Goal: Transaction & Acquisition: Obtain resource

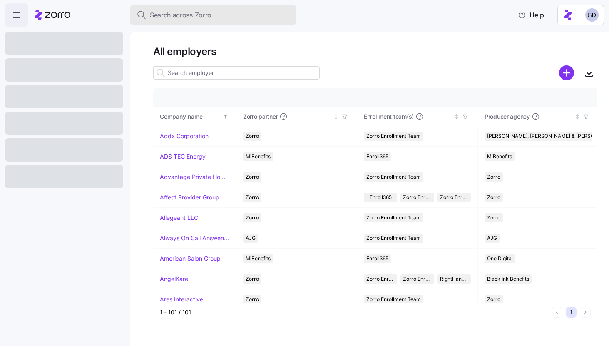
click at [218, 18] on div "Search across Zorro..." at bounding box center [213, 15] width 153 height 10
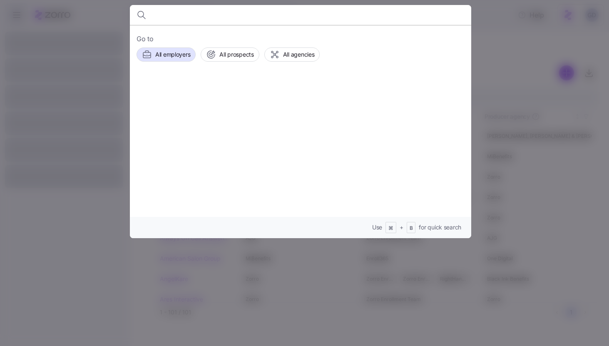
click at [542, 44] on div at bounding box center [304, 173] width 609 height 346
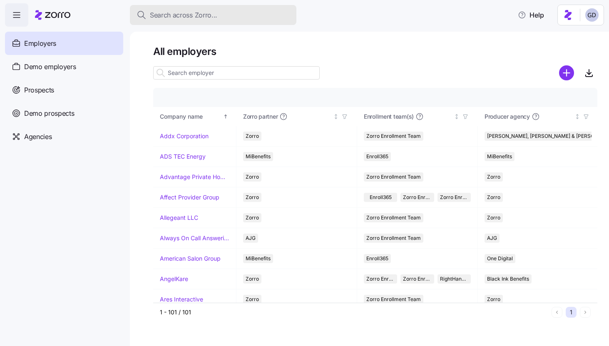
click at [234, 19] on div "Search across Zorro..." at bounding box center [213, 15] width 153 height 10
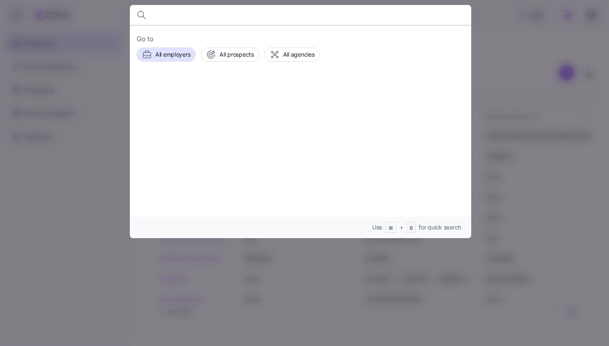
click at [182, 15] on input at bounding box center [259, 15] width 213 height 20
click at [236, 59] on div "All prospects" at bounding box center [229, 55] width 47 height 10
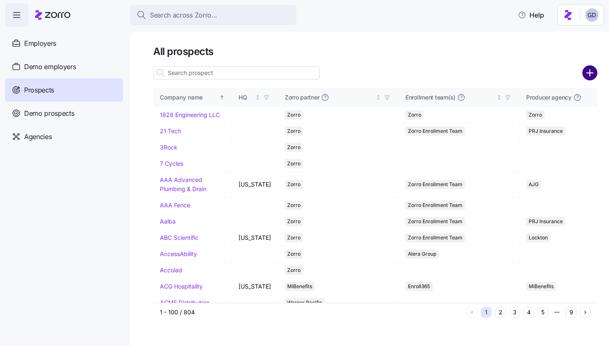
click at [592, 74] on circle "add icon" at bounding box center [590, 73] width 14 height 14
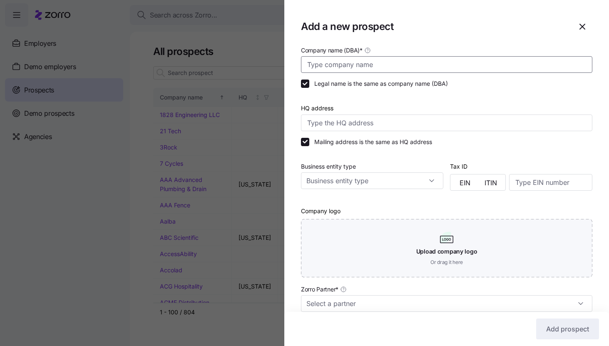
click at [344, 61] on input "Company name (DBA) *" at bounding box center [447, 64] width 292 height 17
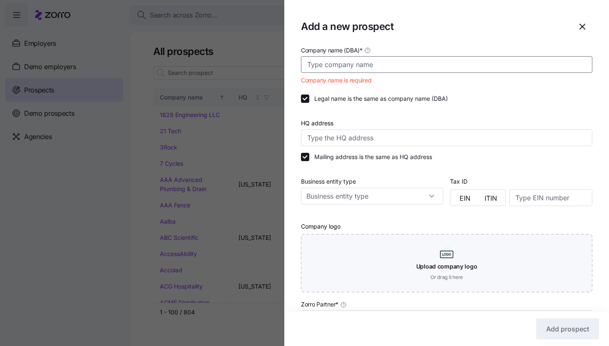
click at [384, 67] on input "Company name (DBA) *" at bounding box center [447, 64] width 292 height 17
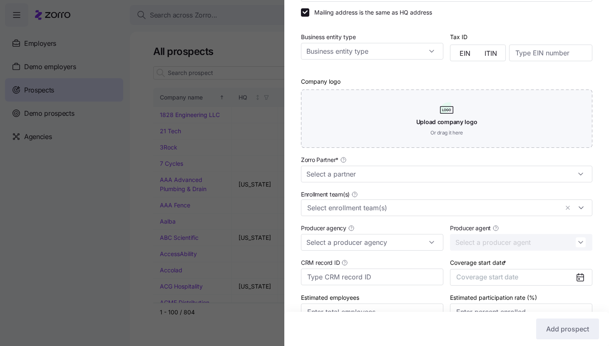
scroll to position [133, 0]
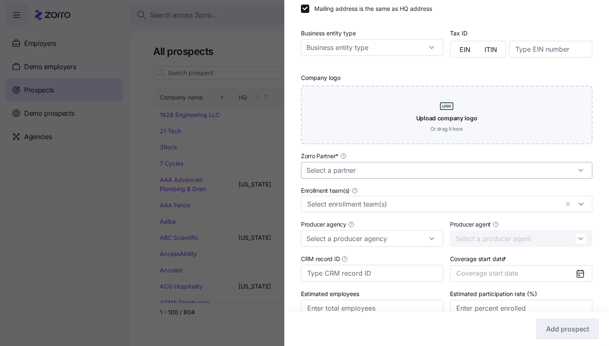
type input "[DEMOGRAPHIC_DATA]"
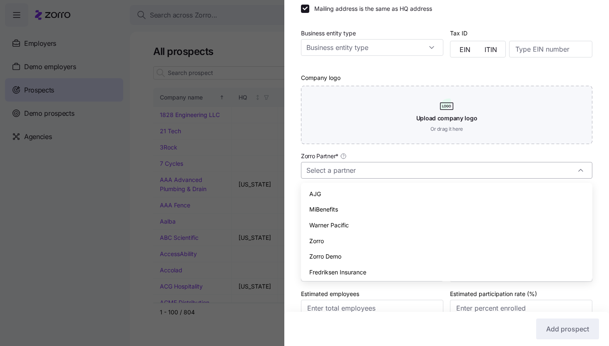
click at [373, 167] on input "Zorro Partner *" at bounding box center [447, 170] width 292 height 17
click at [322, 243] on span "Zorro" at bounding box center [316, 241] width 15 height 9
type input "Zorro"
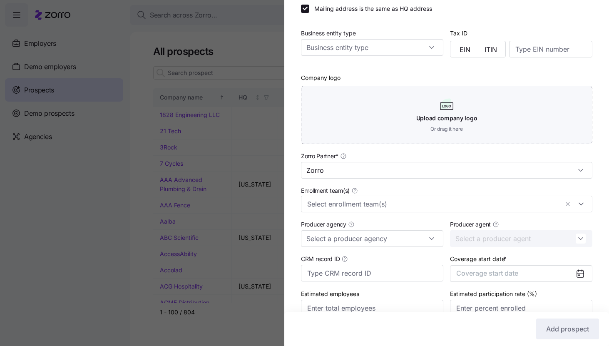
scroll to position [175, 0]
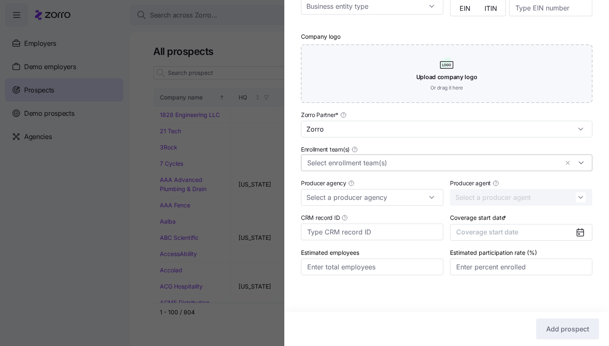
click at [324, 161] on input "Enrollment team(s)" at bounding box center [433, 162] width 252 height 11
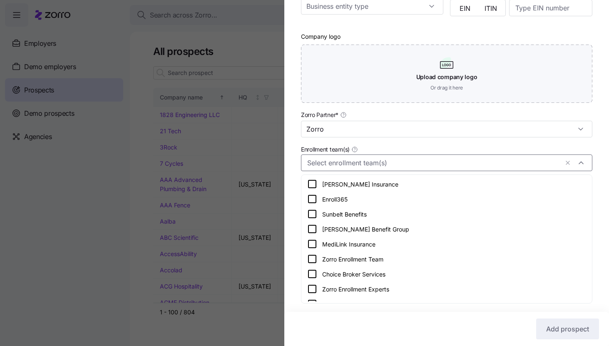
click at [315, 260] on icon at bounding box center [312, 259] width 10 height 10
click at [295, 250] on div "Company name (DBA) * Abundant Life Church Legal name is the same as company nam…" at bounding box center [446, 80] width 325 height 421
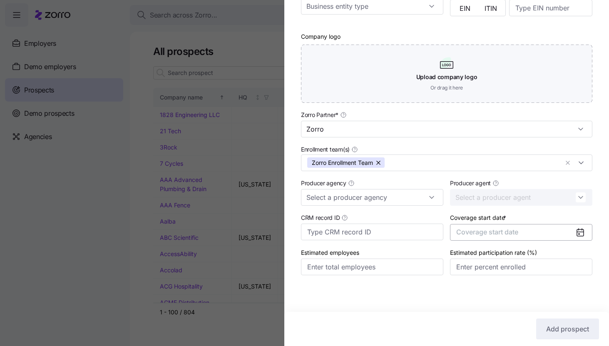
click at [483, 228] on span "Coverage start date" at bounding box center [487, 232] width 62 height 8
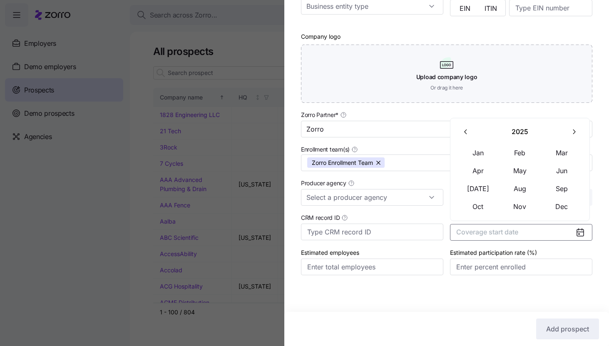
click at [574, 135] on icon "button" at bounding box center [574, 132] width 8 height 8
click at [471, 153] on button "Jan" at bounding box center [479, 152] width 42 height 17
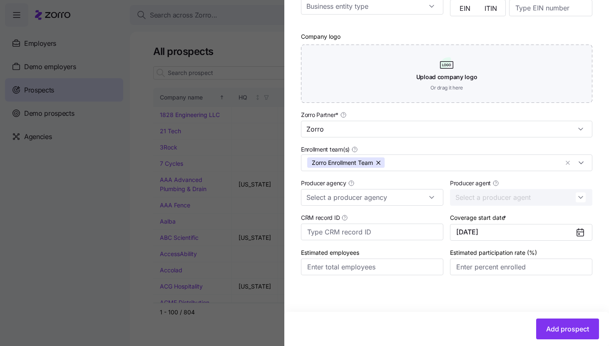
click at [561, 315] on div "Add prospect" at bounding box center [446, 329] width 325 height 34
click at [561, 323] on button "Add prospect" at bounding box center [567, 329] width 63 height 21
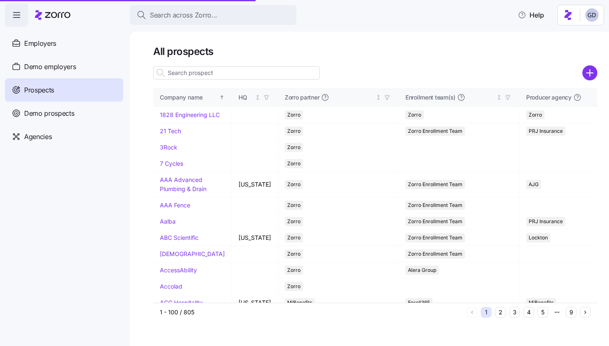
click at [247, 74] on input at bounding box center [236, 72] width 167 height 13
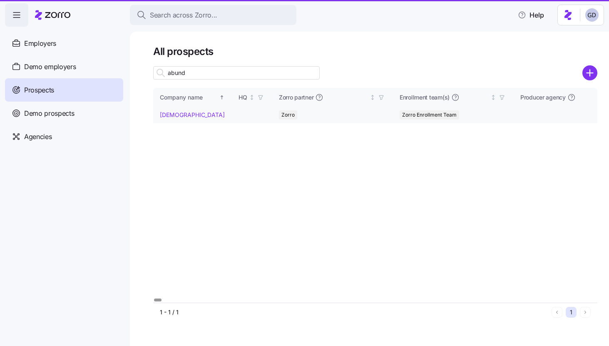
type input "abund"
click at [182, 115] on link "[DEMOGRAPHIC_DATA]" at bounding box center [192, 114] width 65 height 7
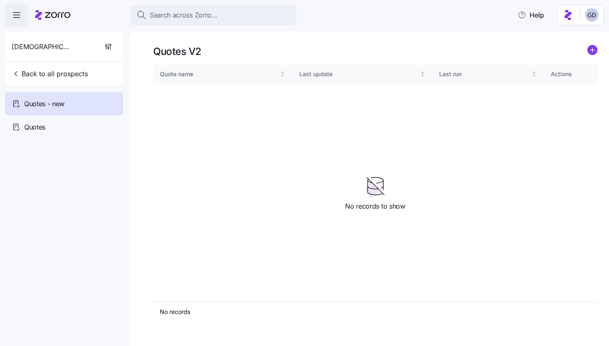
click at [588, 43] on div "Quotes V2 Quote name Last update Last run Actions No records 1 No records to sh…" at bounding box center [369, 189] width 479 height 314
click at [590, 47] on circle "add icon" at bounding box center [592, 49] width 9 height 9
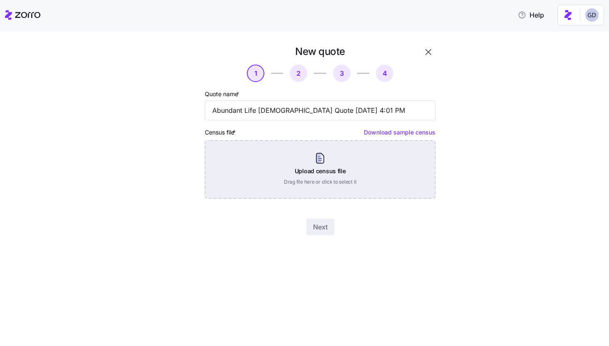
click at [322, 159] on div "Upload census file Drag file here or click to select it" at bounding box center [320, 169] width 231 height 58
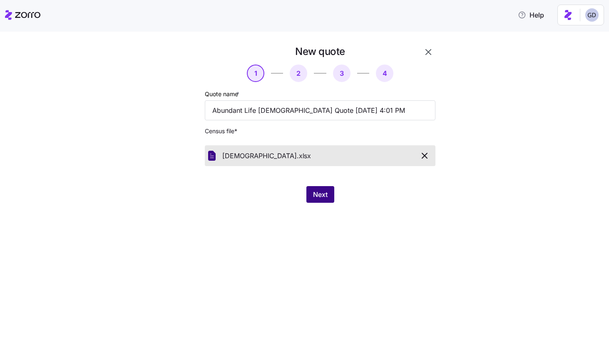
click at [321, 194] on span "Next" at bounding box center [320, 194] width 15 height 10
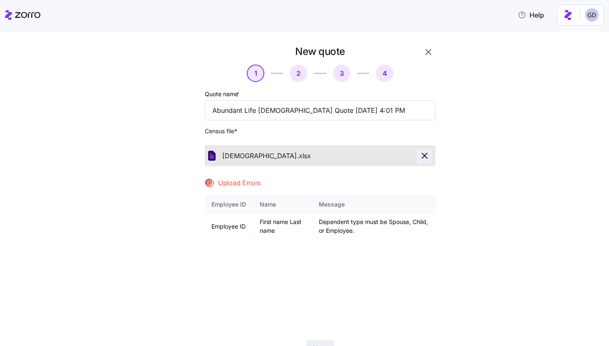
click at [425, 154] on icon "button" at bounding box center [425, 156] width 10 height 10
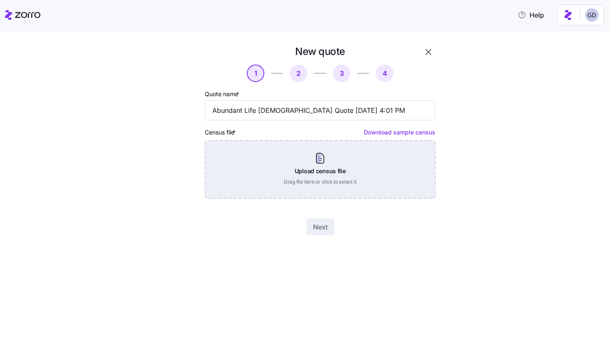
click at [304, 167] on div "Upload census file Drag file here or click to select it" at bounding box center [320, 169] width 231 height 58
click at [287, 177] on div "Upload census file Drag file here or click to select it" at bounding box center [320, 169] width 231 height 58
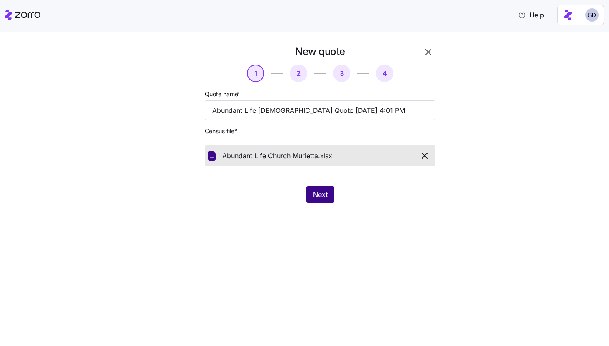
click at [326, 194] on span "Next" at bounding box center [320, 194] width 15 height 10
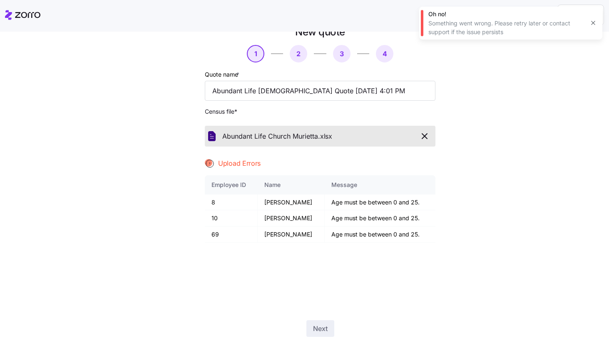
scroll to position [20, 0]
click at [427, 136] on icon "button" at bounding box center [425, 136] width 10 height 10
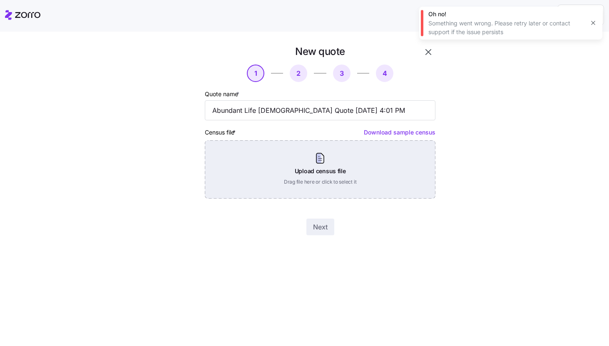
click at [265, 158] on div "Upload census file Drag file here or click to select it" at bounding box center [320, 169] width 231 height 58
click at [329, 171] on div "Upload census file Drag file here or click to select it" at bounding box center [320, 169] width 231 height 58
click at [306, 158] on div "Upload census file Drag file here or click to select it" at bounding box center [320, 169] width 231 height 58
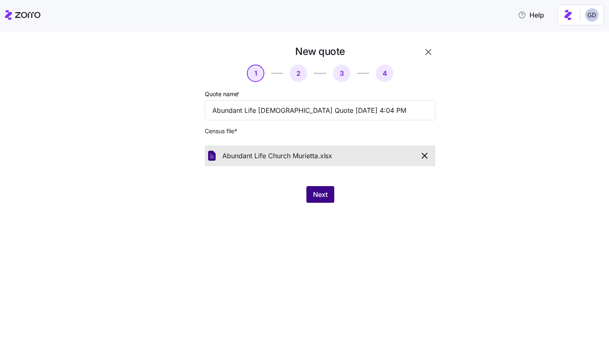
click at [321, 199] on span "Next" at bounding box center [320, 194] width 15 height 10
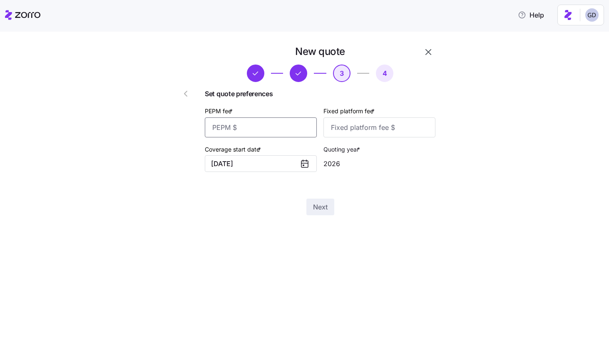
click at [292, 124] on input "PEPM fee *" at bounding box center [261, 127] width 112 height 20
type input "70"
click at [367, 125] on input "Fixed platform fee *" at bounding box center [380, 127] width 112 height 20
type input "100"
click at [323, 207] on span "Next" at bounding box center [320, 207] width 15 height 10
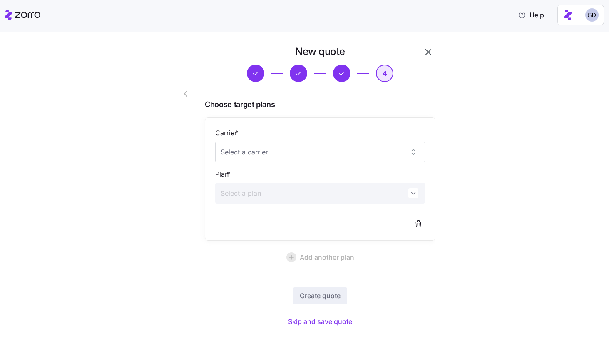
scroll to position [12, 0]
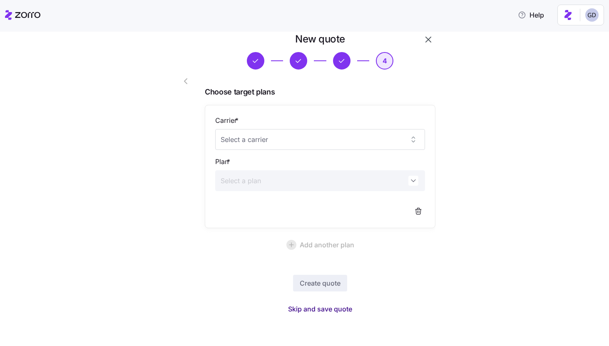
click at [320, 310] on span "Skip and save quote" at bounding box center [320, 309] width 64 height 10
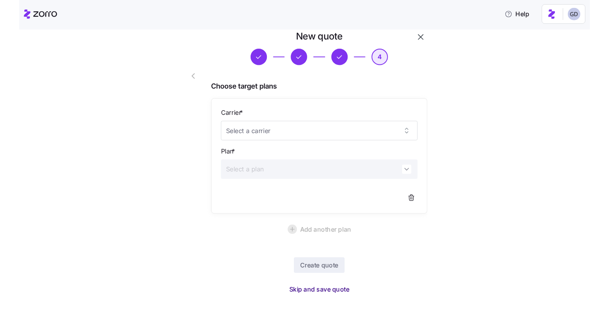
scroll to position [0, 0]
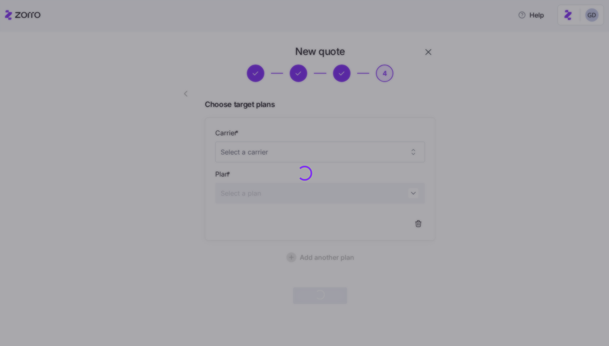
click at [457, 127] on div at bounding box center [304, 173] width 609 height 346
click at [481, 240] on div at bounding box center [304, 173] width 609 height 346
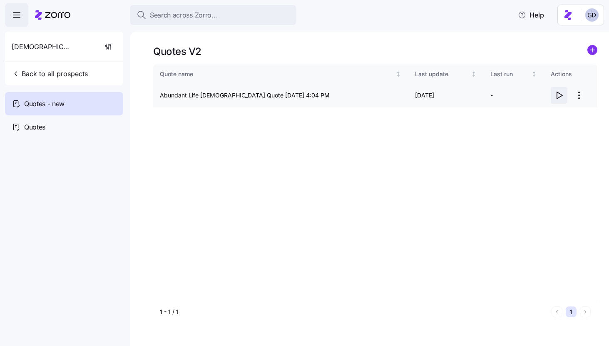
click at [561, 95] on icon "button" at bounding box center [559, 95] width 10 height 10
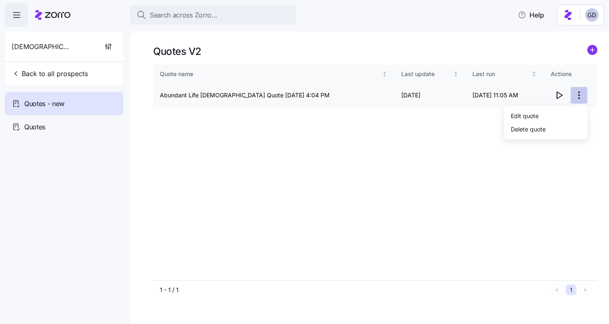
click at [578, 95] on html "Search across Zorro... Help Abundant Life Church Back to all prospects Quotes -…" at bounding box center [304, 159] width 609 height 319
click at [548, 117] on div "Edit quote" at bounding box center [546, 115] width 77 height 13
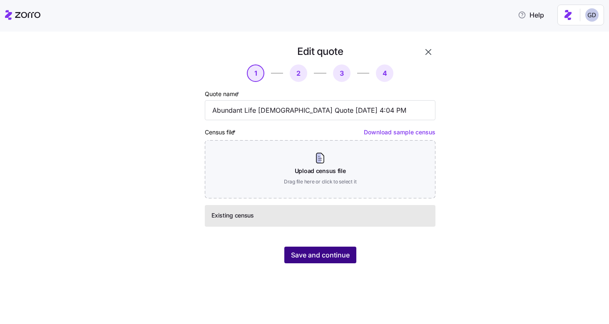
click at [330, 252] on span "Save and continue" at bounding box center [320, 255] width 59 height 10
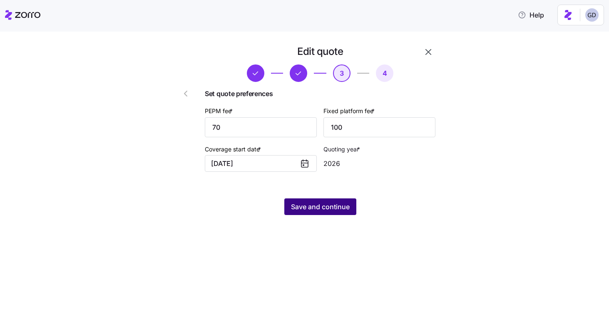
click at [312, 214] on button "Save and continue" at bounding box center [320, 207] width 72 height 17
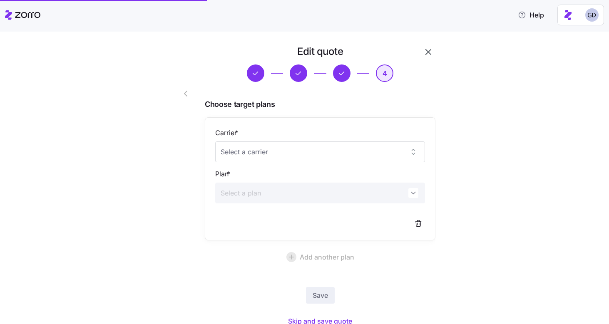
scroll to position [34, 0]
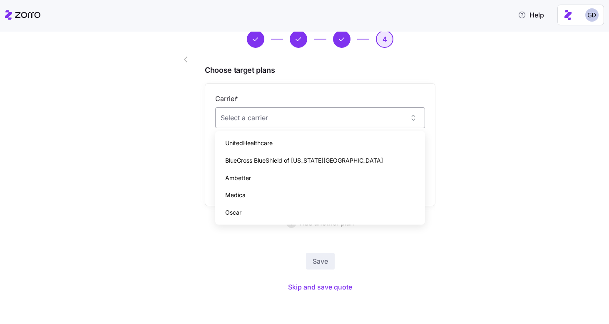
click at [323, 120] on input "Carrier *" at bounding box center [320, 117] width 210 height 21
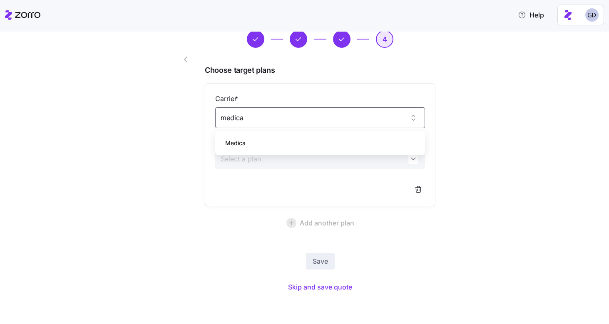
click at [264, 144] on div "Medica" at bounding box center [320, 143] width 203 height 17
type input "Medica"
click at [285, 159] on input "Plan *" at bounding box center [320, 159] width 210 height 21
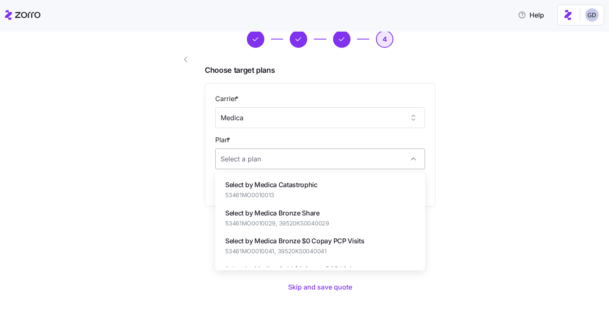
paste input "53461MO0010055"
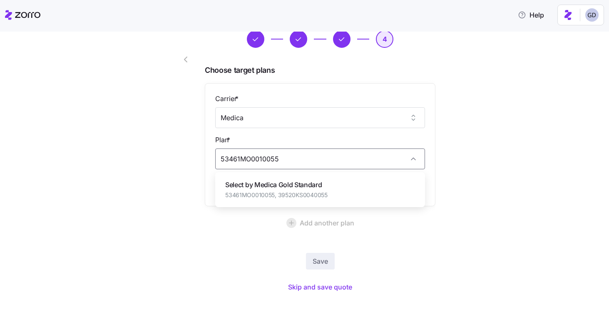
click at [301, 189] on span "Select by Medica Gold Standard" at bounding box center [276, 185] width 102 height 10
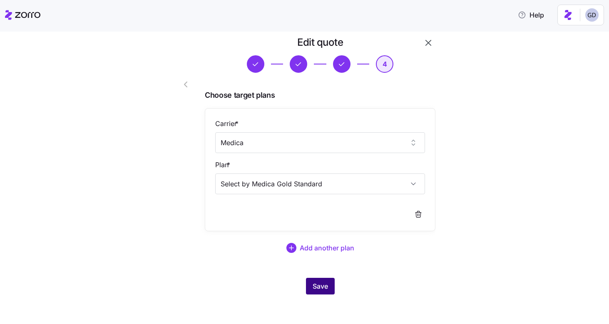
type input "Select by Medica Gold Standard"
click at [324, 287] on span "Save" at bounding box center [320, 287] width 15 height 10
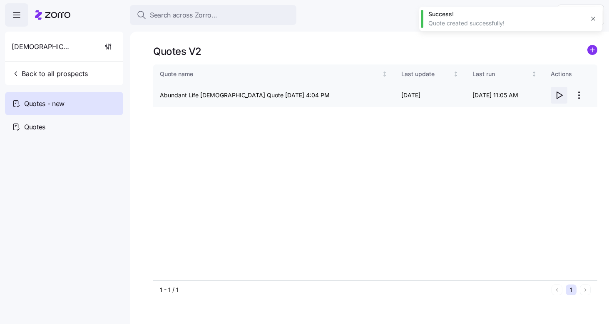
click at [561, 100] on icon "button" at bounding box center [559, 95] width 10 height 10
click at [578, 95] on html "Search across Zorro... Help Abundant Life Church Back to all prospects Quotes -…" at bounding box center [304, 159] width 609 height 319
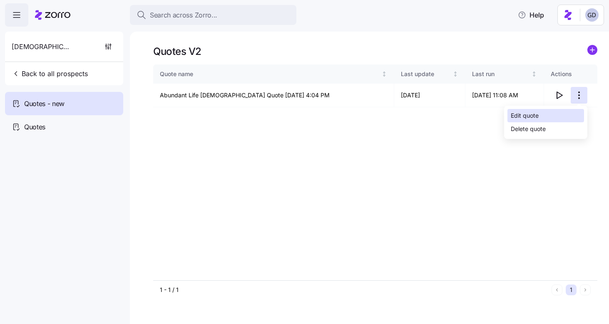
click at [541, 120] on div "Edit quote" at bounding box center [546, 115] width 77 height 13
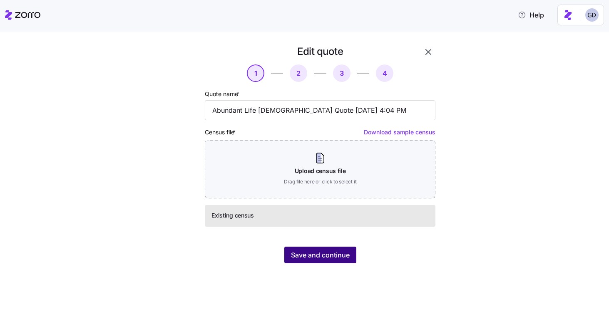
click at [325, 251] on span "Save and continue" at bounding box center [320, 255] width 59 height 10
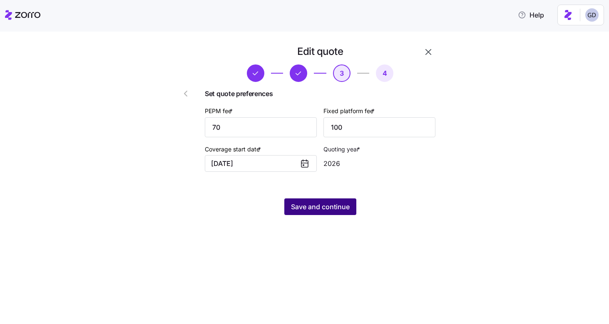
click at [332, 215] on button "Save and continue" at bounding box center [320, 207] width 72 height 17
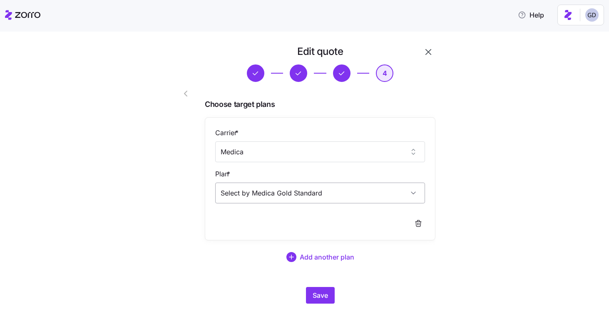
scroll to position [77, 0]
click at [326, 190] on input "Select by Medica Gold Standard" at bounding box center [320, 193] width 210 height 21
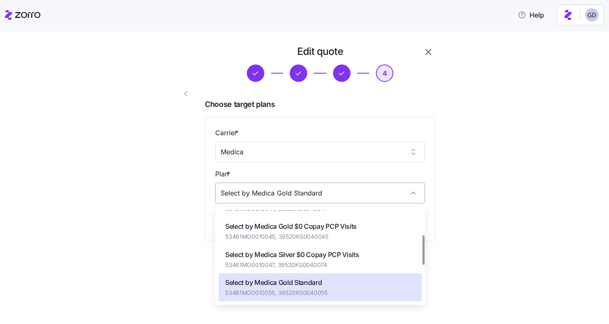
click at [326, 190] on input "Select by Medica Gold Standard" at bounding box center [320, 193] width 210 height 21
paste input "53461MO0010029"
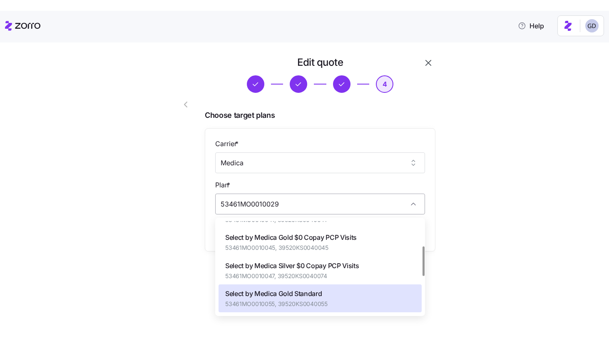
scroll to position [0, 0]
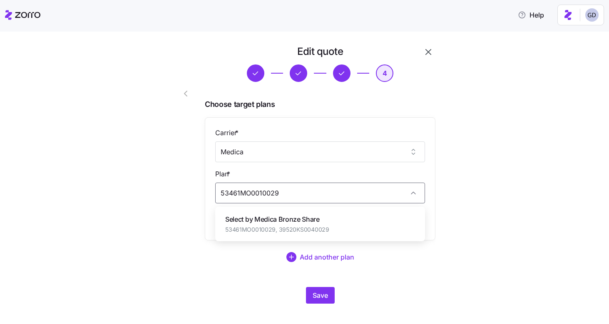
click at [292, 219] on span "Select by Medica Bronze Share" at bounding box center [277, 219] width 104 height 10
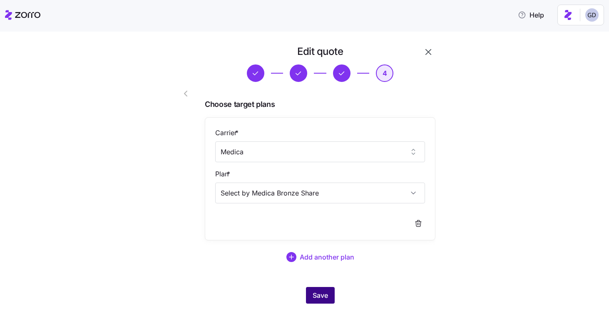
type input "Select by Medica Bronze Share"
click at [327, 298] on span "Save" at bounding box center [320, 296] width 15 height 10
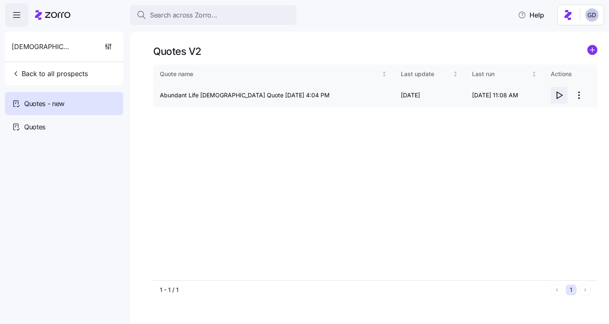
click at [559, 95] on icon "button" at bounding box center [559, 95] width 10 height 10
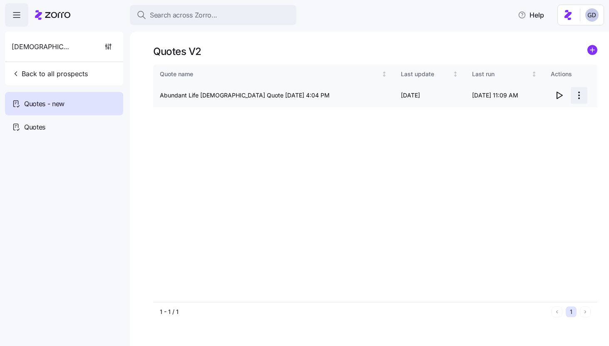
click at [578, 100] on html "Search across Zorro... Help Abundant Life Church Back to all prospects Quotes -…" at bounding box center [304, 170] width 609 height 341
click at [541, 114] on div "Edit quote" at bounding box center [546, 115] width 77 height 13
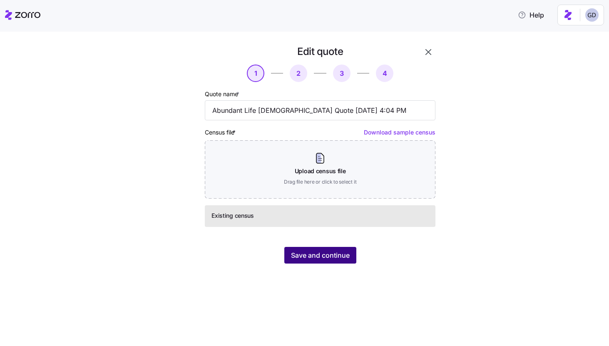
click at [320, 259] on span "Save and continue" at bounding box center [320, 255] width 59 height 10
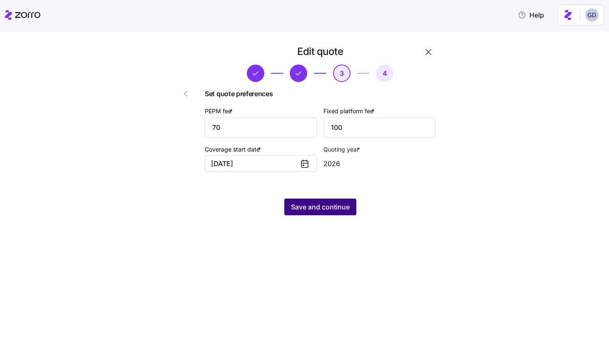
click at [329, 205] on span "Save and continue" at bounding box center [320, 207] width 59 height 10
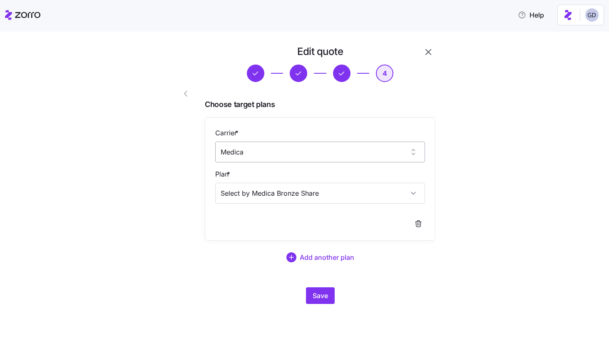
click at [299, 153] on input "Medica" at bounding box center [320, 152] width 210 height 21
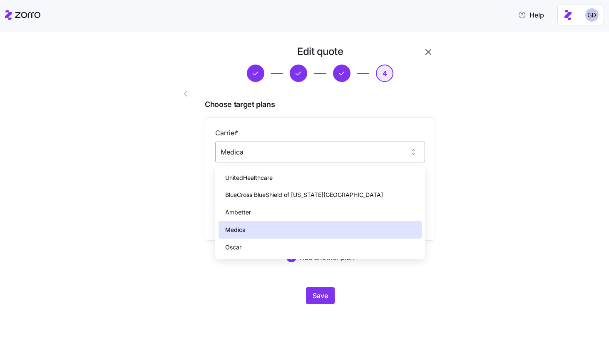
click at [299, 153] on input "Medica" at bounding box center [320, 152] width 210 height 21
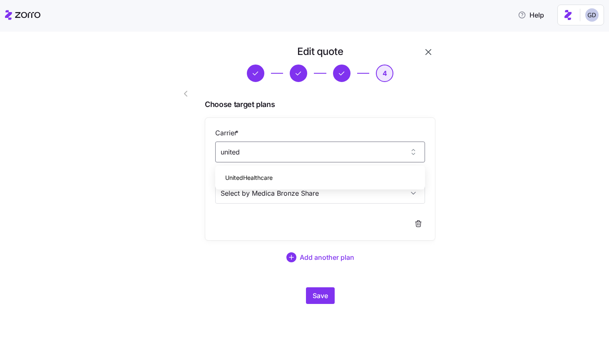
click at [277, 179] on div "UnitedHealthcare" at bounding box center [320, 177] width 203 height 17
type input "UnitedHealthcare"
click at [272, 192] on input "Select by Medica Bronze Share" at bounding box center [320, 193] width 210 height 21
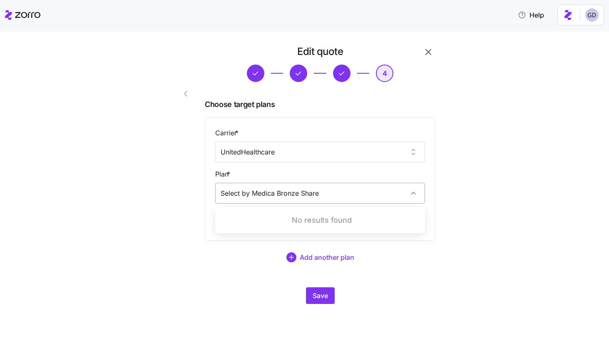
click at [272, 192] on input "Select by Medica Bronze Share" at bounding box center [320, 193] width 210 height 21
paste input "95426MO0410009"
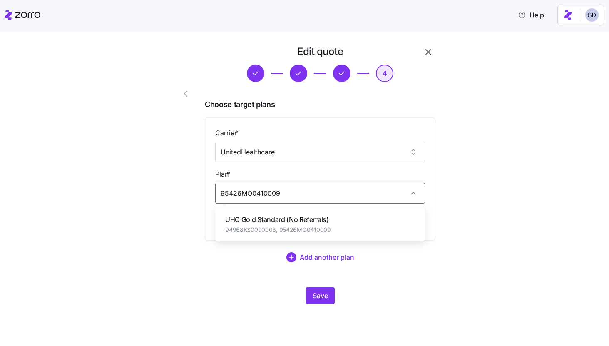
click at [282, 218] on span "UHC Gold Standard (No Referrals)" at bounding box center [278, 219] width 106 height 10
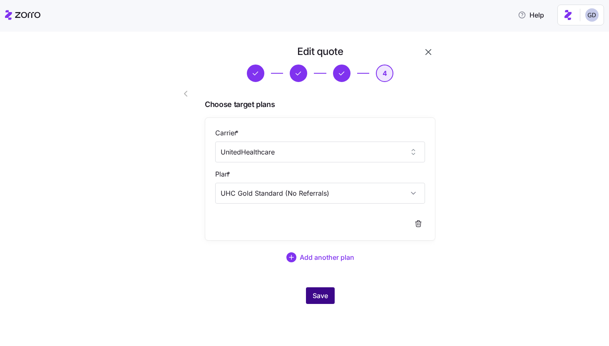
type input "UHC Gold Standard (No Referrals)"
click at [319, 291] on span "Save" at bounding box center [320, 296] width 15 height 10
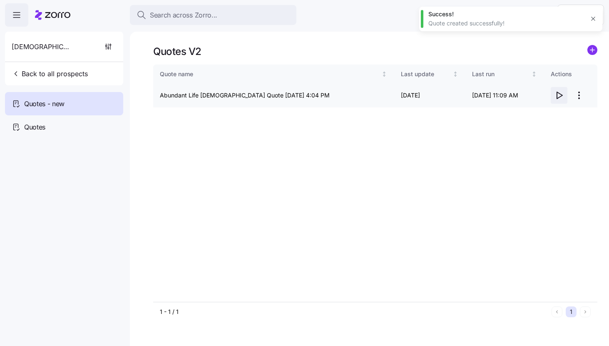
click at [556, 97] on icon "button" at bounding box center [559, 95] width 10 height 10
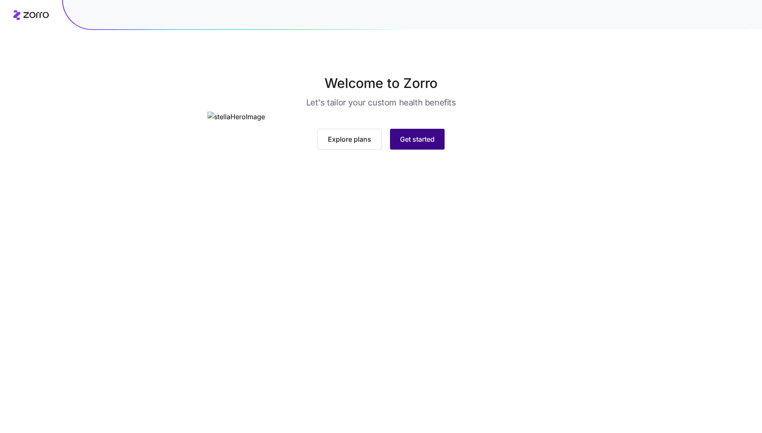
click at [415, 144] on span "Get started" at bounding box center [417, 139] width 35 height 10
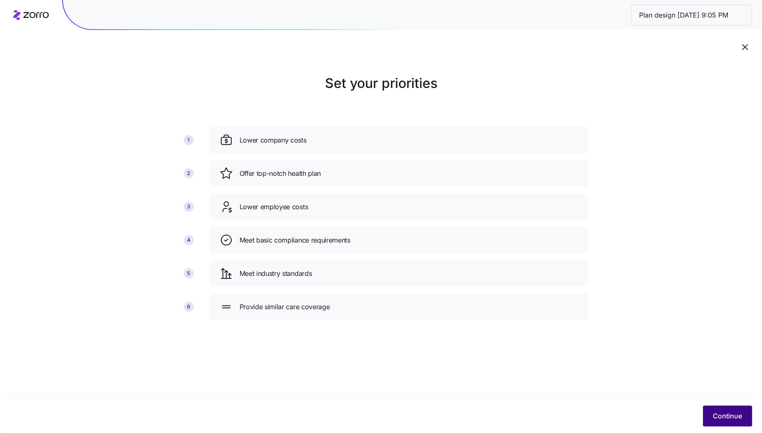
click at [724, 415] on span "Continue" at bounding box center [727, 416] width 29 height 10
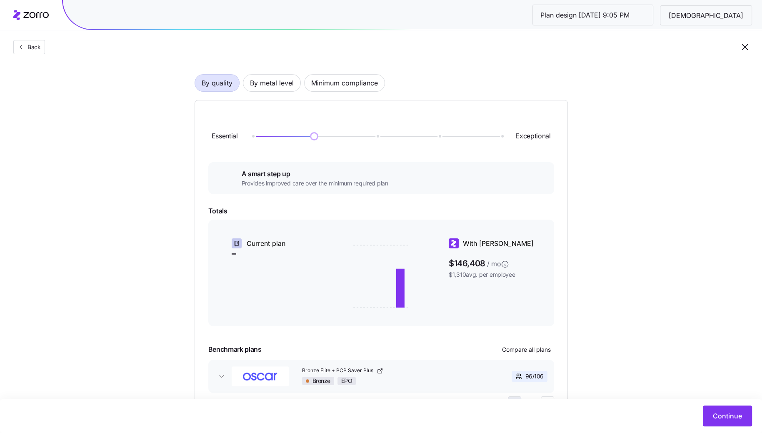
scroll to position [65, 0]
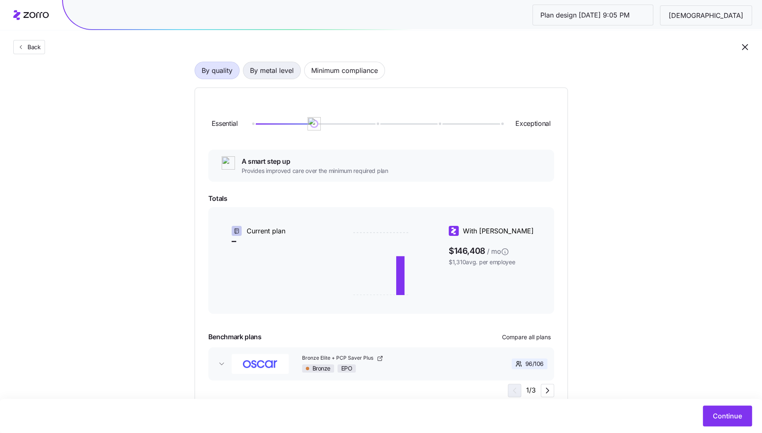
click at [281, 77] on span "By metal level" at bounding box center [272, 70] width 44 height 17
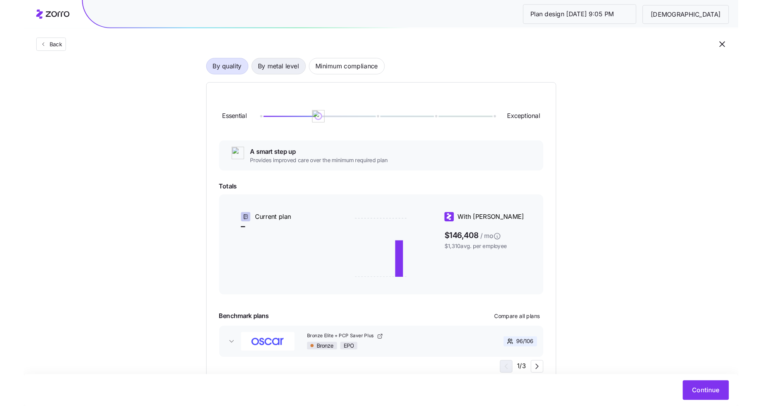
scroll to position [36, 0]
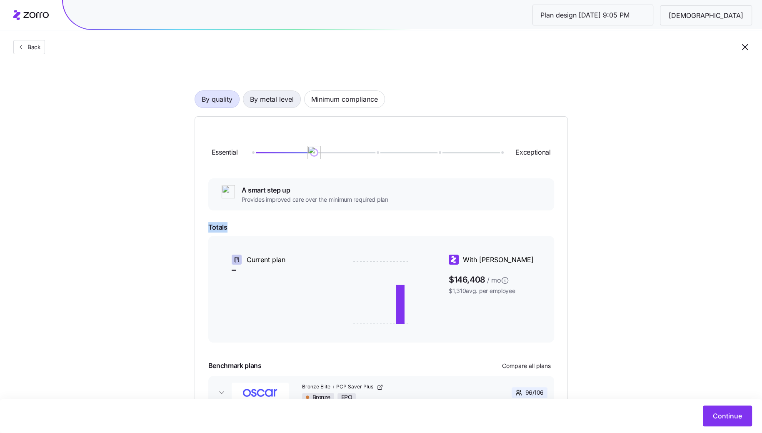
click at [281, 77] on div "By quality By metal level Minimum compliance Essential Exceptional A smart step…" at bounding box center [380, 252] width 373 height 376
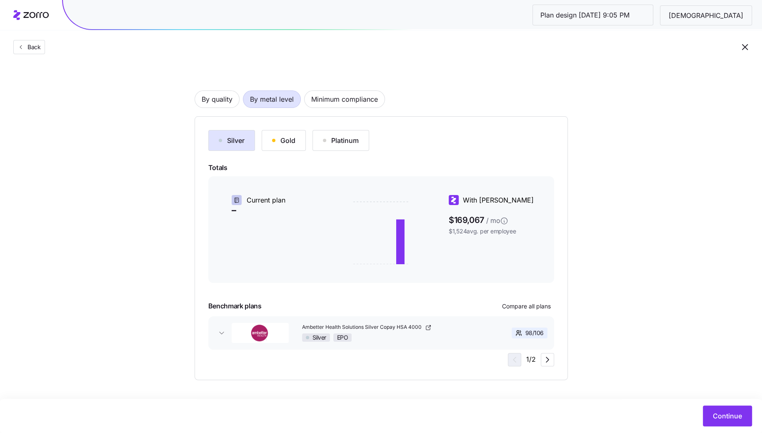
click at [339, 174] on div "Silver Gold Platinum Totals Current plan – With Zorro $169,067 / mo $1,524 avg.…" at bounding box center [381, 248] width 346 height 236
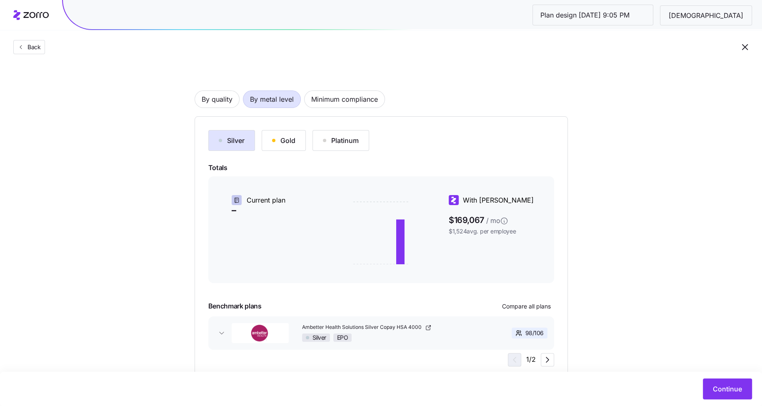
click at [287, 137] on div "Gold" at bounding box center [283, 140] width 23 height 10
click at [237, 141] on div "Silver" at bounding box center [232, 140] width 26 height 10
click at [447, 161] on div "Silver Gold Platinum Totals Current plan – With Zorro $169,067 / mo $1,524 avg.…" at bounding box center [381, 248] width 346 height 236
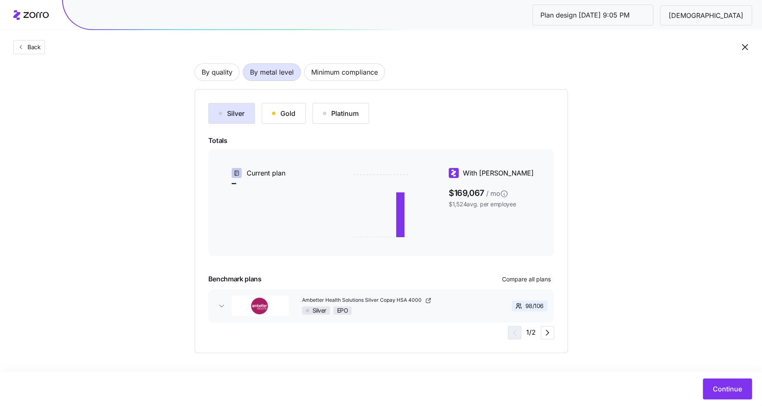
click at [262, 103] on div "Silver Gold Platinum" at bounding box center [381, 113] width 346 height 21
click at [276, 118] on button "Gold" at bounding box center [284, 113] width 44 height 21
click at [237, 115] on div "Silver" at bounding box center [232, 113] width 26 height 10
click at [292, 117] on div "Gold" at bounding box center [283, 113] width 23 height 10
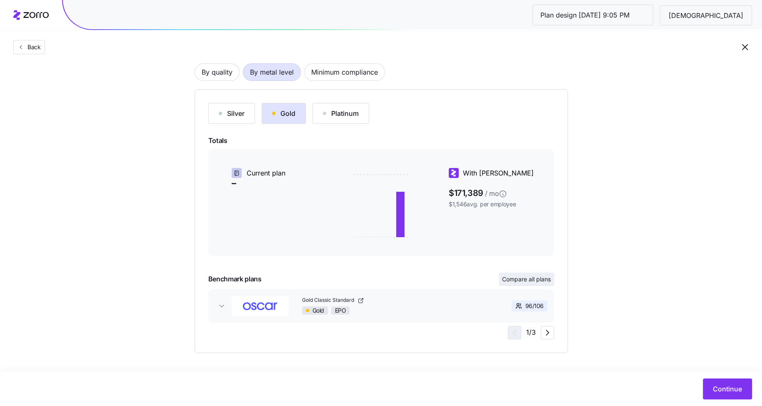
click at [531, 283] on button "Compare all plans" at bounding box center [525, 278] width 55 height 13
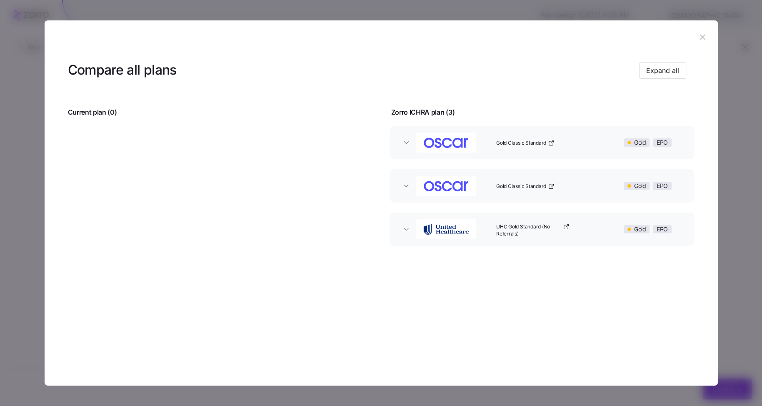
click at [703, 40] on icon "button" at bounding box center [702, 36] width 9 height 9
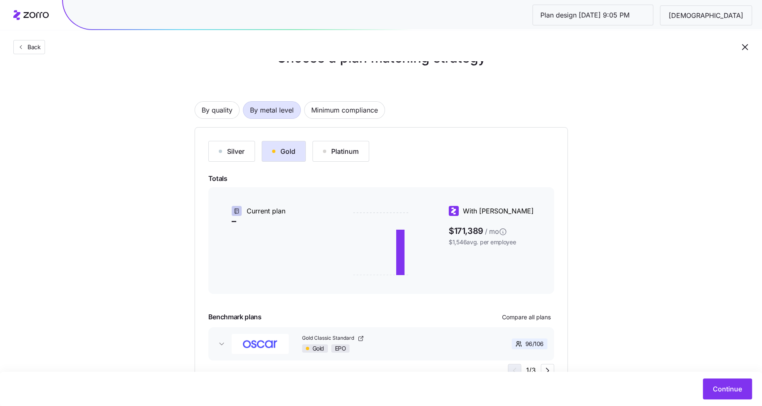
scroll to position [15, 0]
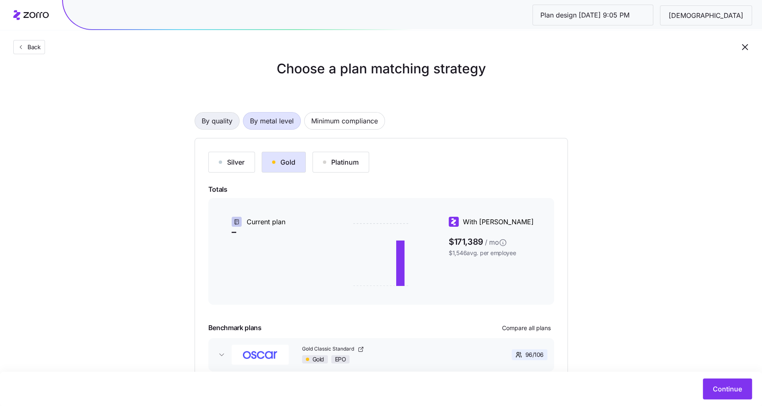
click at [204, 115] on span "By quality" at bounding box center [217, 120] width 31 height 17
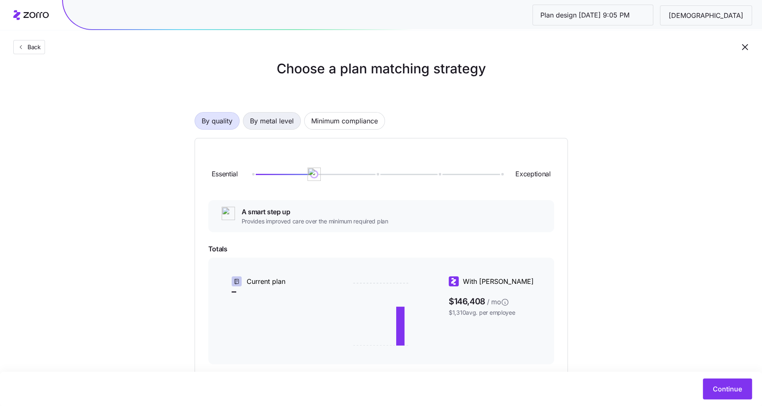
click at [272, 123] on span "By metal level" at bounding box center [272, 120] width 44 height 17
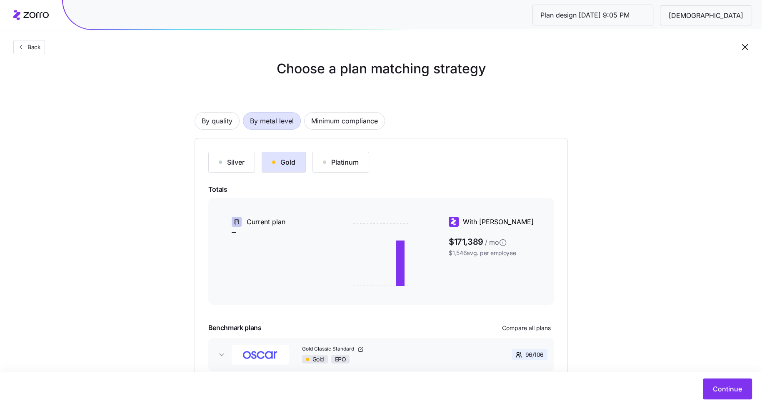
scroll to position [63, 0]
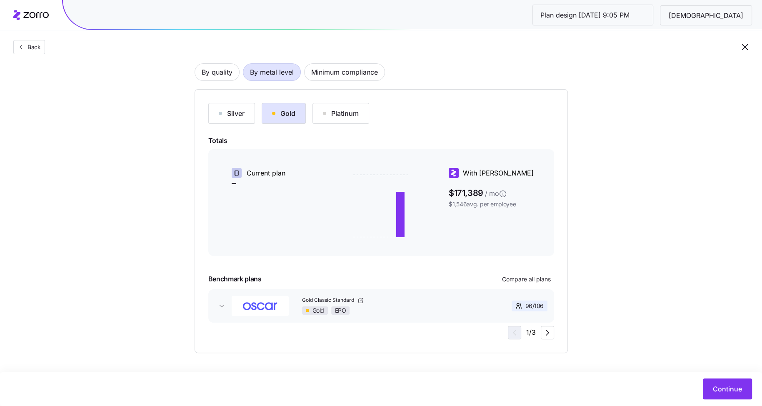
click at [240, 121] on button "Silver" at bounding box center [231, 113] width 47 height 21
click at [271, 120] on button "Gold" at bounding box center [284, 113] width 44 height 21
click at [549, 334] on icon "button" at bounding box center [547, 332] width 10 height 10
click at [736, 392] on span "Continue" at bounding box center [727, 389] width 29 height 10
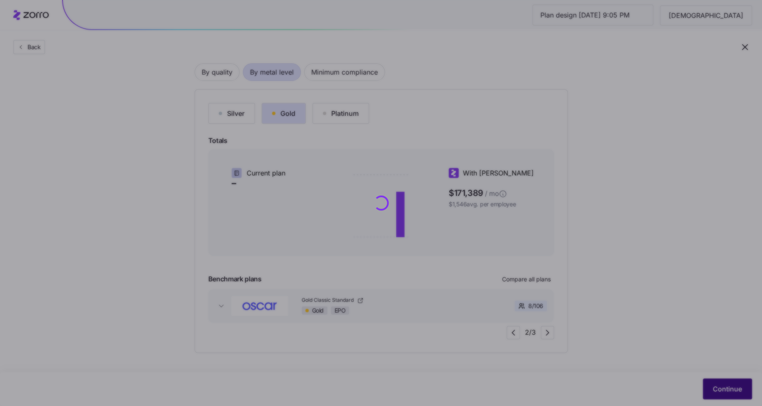
scroll to position [0, 0]
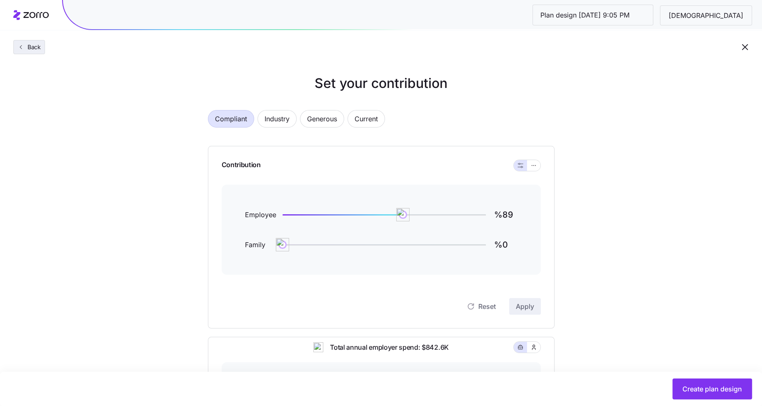
click at [36, 45] on span "Back" at bounding box center [32, 47] width 17 height 8
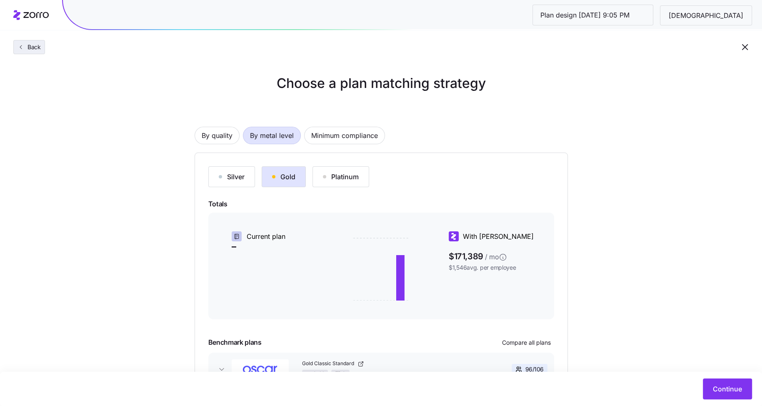
click at [40, 42] on button "Back" at bounding box center [29, 47] width 32 height 14
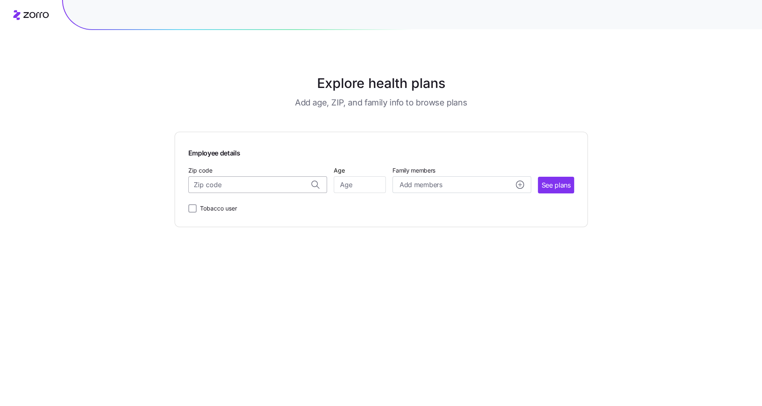
click at [228, 188] on input "Zip code" at bounding box center [257, 184] width 139 height 17
click at [249, 211] on span "64063, Jackson County, MO" at bounding box center [255, 207] width 117 height 10
type input "64063, Jackson County, MO"
click at [346, 181] on input "Age" at bounding box center [360, 184] width 52 height 17
type input "40"
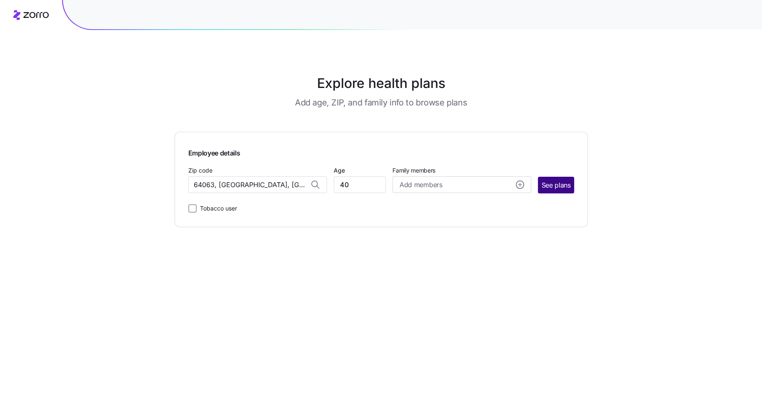
click at [559, 181] on span "See plans" at bounding box center [555, 185] width 29 height 10
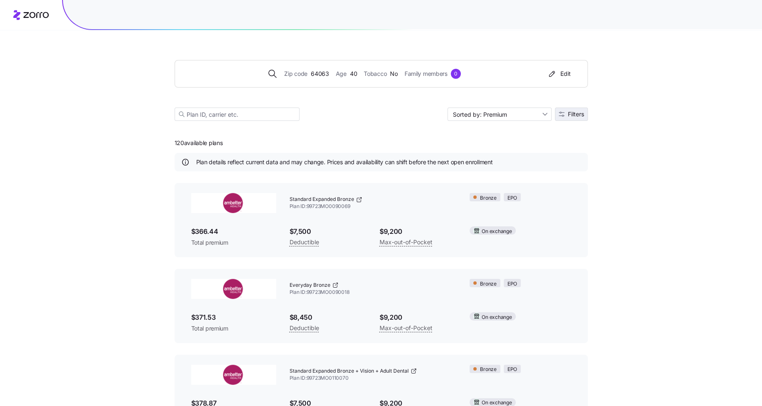
click at [579, 117] on span "Filters" at bounding box center [576, 114] width 16 height 6
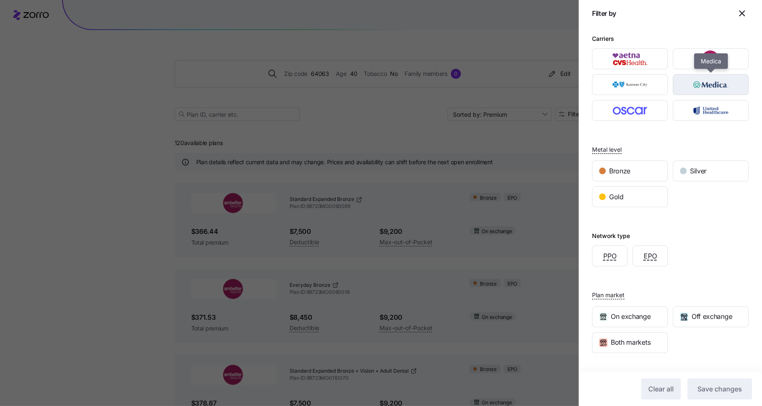
click at [710, 85] on img "button" at bounding box center [710, 84] width 61 height 17
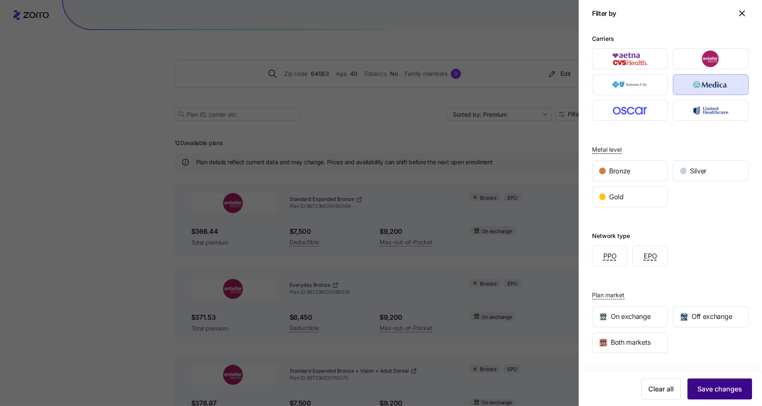
click at [714, 393] on span "Save changes" at bounding box center [719, 389] width 45 height 10
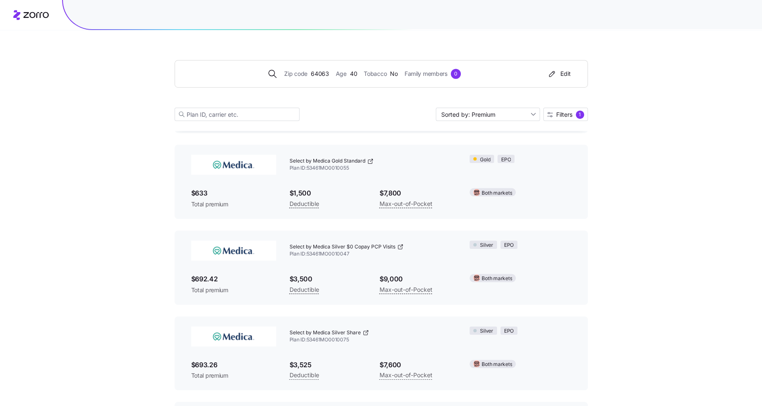
scroll to position [466, 0]
drag, startPoint x: 354, startPoint y: 169, endPoint x: 308, endPoint y: 169, distance: 45.4
click at [308, 169] on span "Plan ID: 53461MO0010055" at bounding box center [372, 169] width 167 height 7
copy span "53461MO0010055"
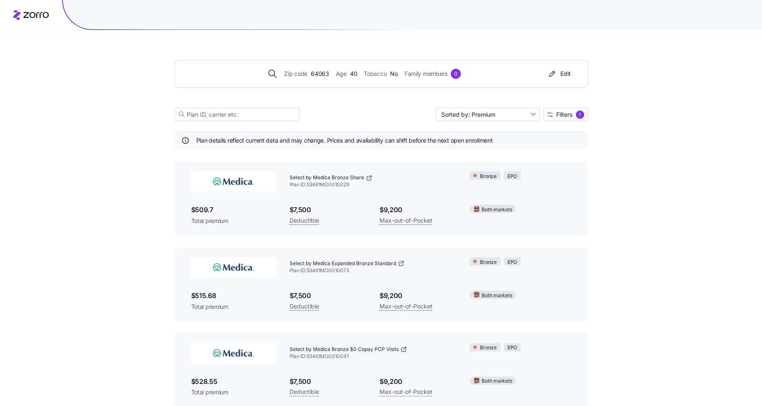
scroll to position [0, 0]
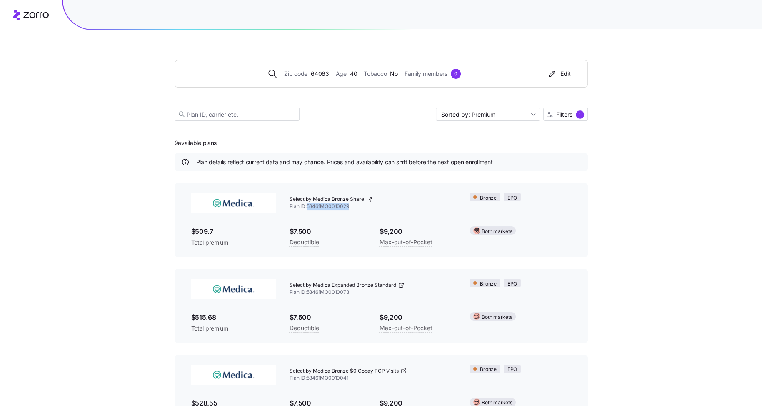
drag, startPoint x: 351, startPoint y: 207, endPoint x: 308, endPoint y: 206, distance: 42.5
click at [308, 206] on span "Plan ID: 53461MO0010029" at bounding box center [372, 206] width 167 height 7
copy span "53461MO0010029"
click at [560, 112] on span "Filters" at bounding box center [564, 115] width 16 height 6
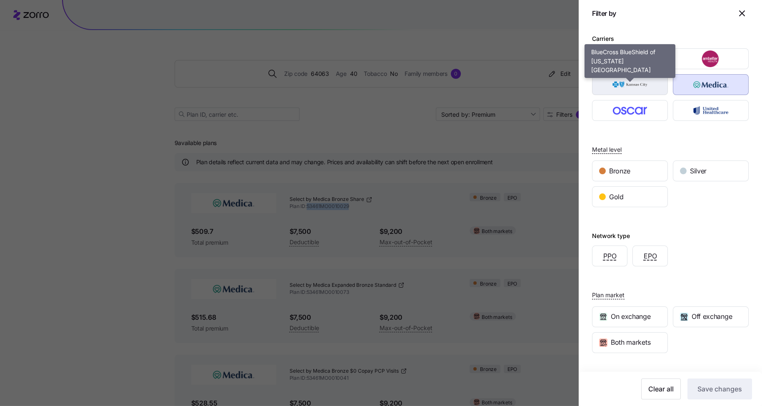
click at [650, 85] on img "button" at bounding box center [629, 84] width 61 height 17
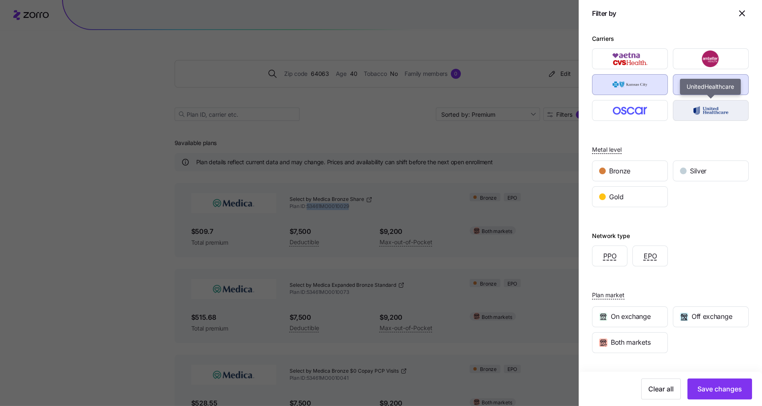
click at [714, 106] on img "button" at bounding box center [710, 110] width 61 height 17
click at [714, 91] on img "button" at bounding box center [710, 84] width 61 height 17
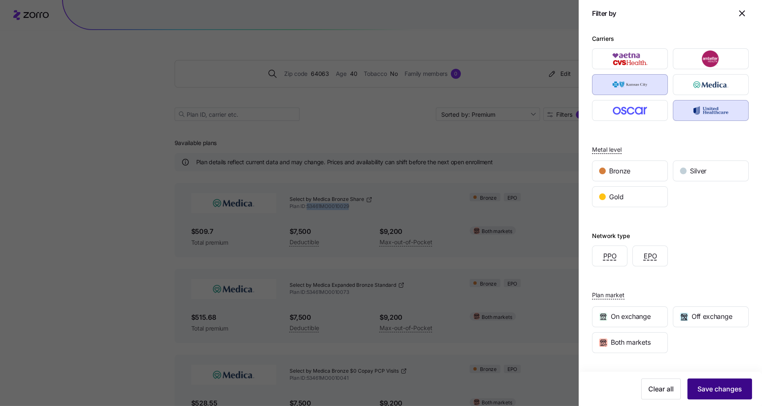
click at [720, 387] on span "Save changes" at bounding box center [719, 389] width 45 height 10
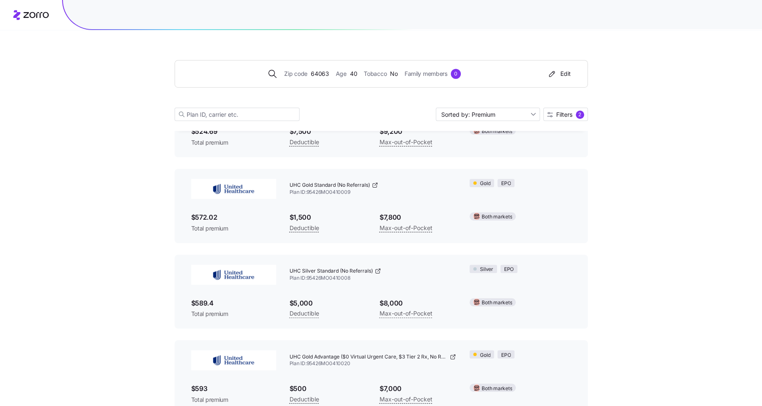
scroll to position [529, 0]
drag, startPoint x: 351, startPoint y: 193, endPoint x: 309, endPoint y: 192, distance: 42.1
click at [309, 192] on span "Plan ID: 95426MO0410009" at bounding box center [372, 191] width 167 height 7
click at [346, 200] on div "UHC Gold Standard (No Referrals) Plan ID: 95426MO0410009" at bounding box center [373, 187] width 180 height 33
drag, startPoint x: 351, startPoint y: 192, endPoint x: 308, endPoint y: 191, distance: 43.3
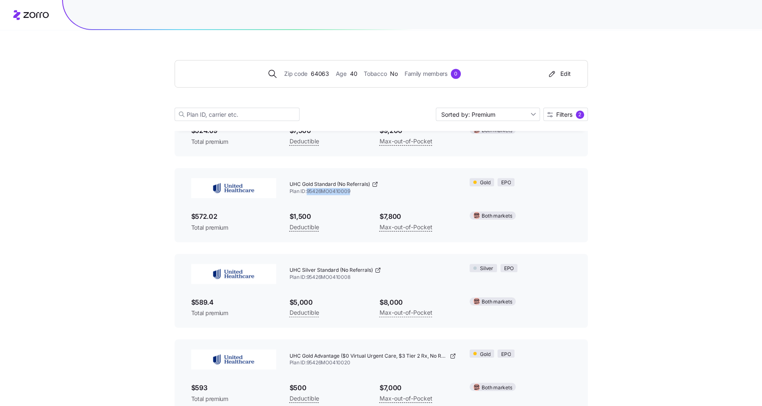
click at [308, 191] on span "Plan ID: 95426MO0410009" at bounding box center [372, 191] width 167 height 7
copy span "95426MO0410009"
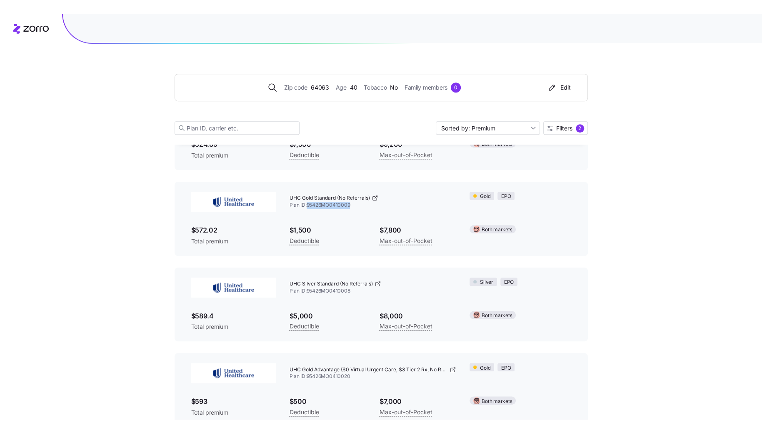
scroll to position [0, 0]
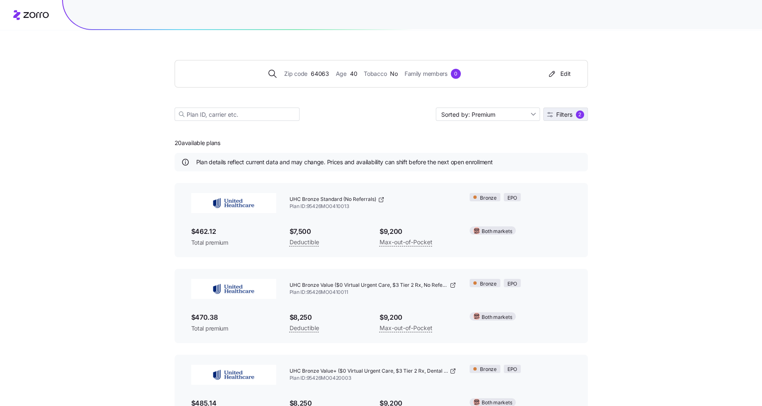
click at [574, 119] on button "Filters 2" at bounding box center [565, 113] width 45 height 13
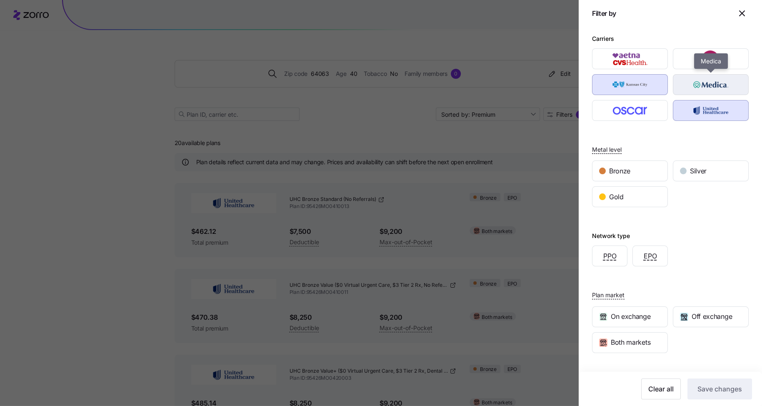
click at [701, 84] on img "button" at bounding box center [710, 84] width 61 height 17
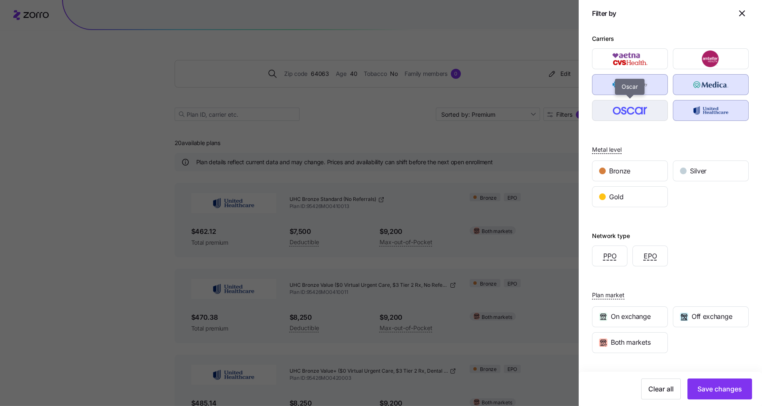
click at [605, 119] on div "button" at bounding box center [629, 110] width 75 height 20
click at [702, 65] on img "button" at bounding box center [710, 58] width 61 height 17
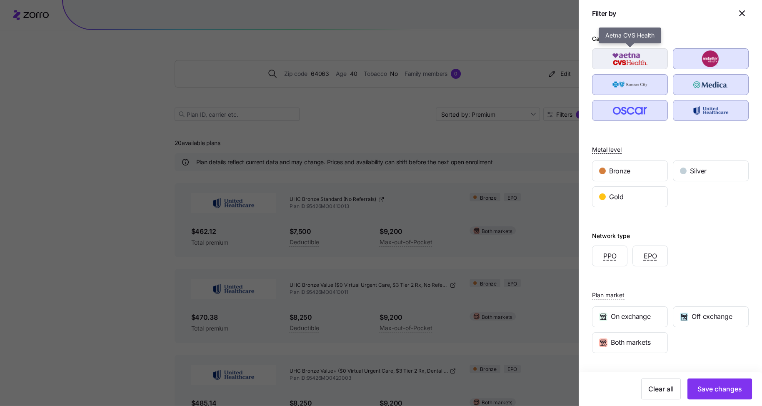
click at [625, 62] on img "button" at bounding box center [629, 58] width 61 height 17
click at [635, 47] on div "Carriers Aetna CVS Health BlueCross BlueShield of Kansas City" at bounding box center [670, 76] width 157 height 87
click at [635, 72] on div at bounding box center [629, 85] width 81 height 26
click at [636, 58] on img "button" at bounding box center [629, 58] width 61 height 17
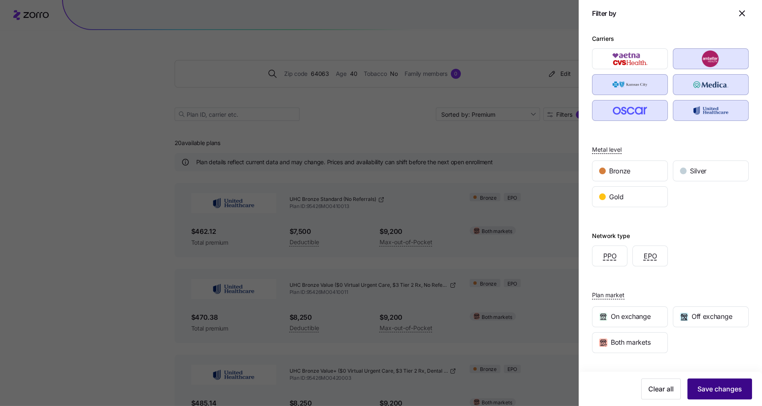
click at [713, 395] on button "Save changes" at bounding box center [719, 388] width 65 height 21
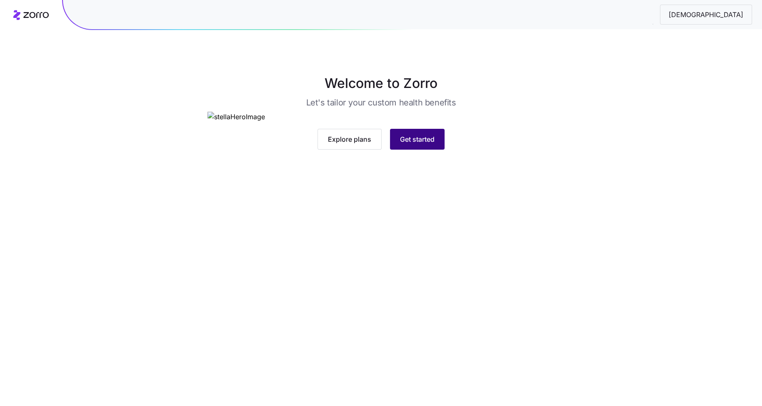
click at [431, 144] on span "Get started" at bounding box center [417, 139] width 35 height 10
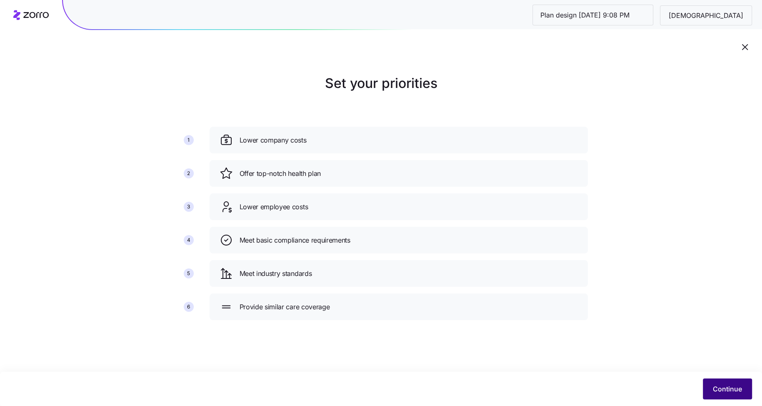
click at [726, 390] on span "Continue" at bounding box center [727, 389] width 29 height 10
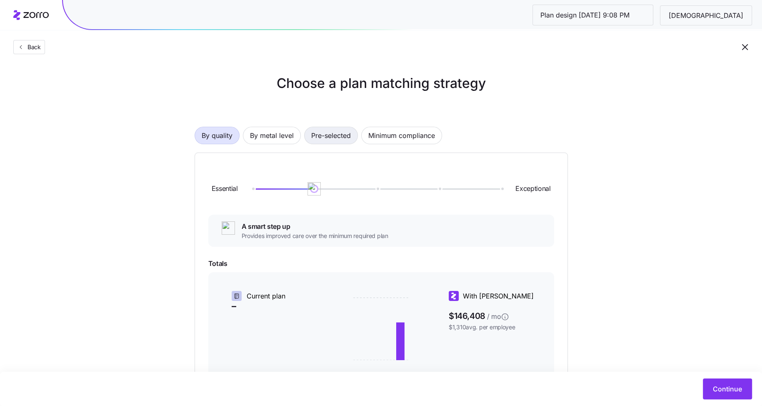
click at [339, 136] on span "Pre-selected" at bounding box center [331, 135] width 40 height 17
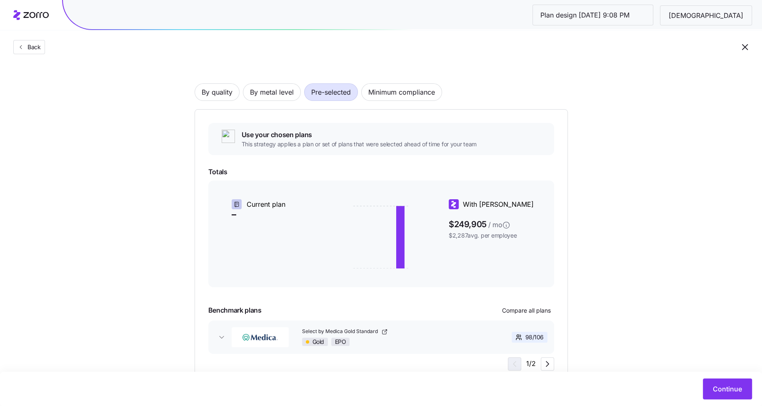
scroll to position [46, 0]
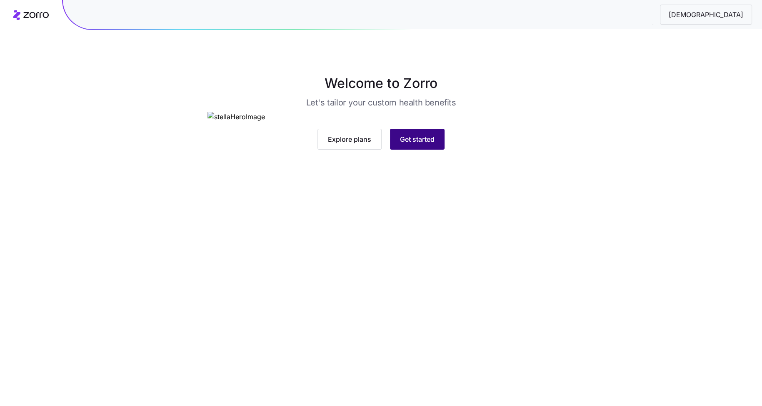
click at [411, 144] on span "Get started" at bounding box center [417, 139] width 35 height 10
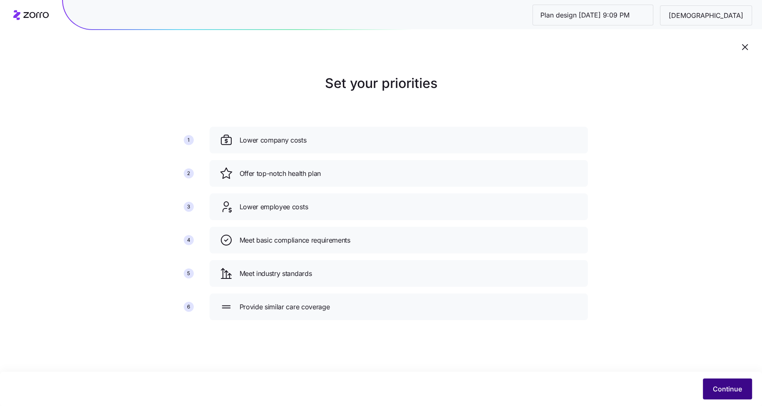
click at [713, 387] on span "Continue" at bounding box center [727, 389] width 29 height 10
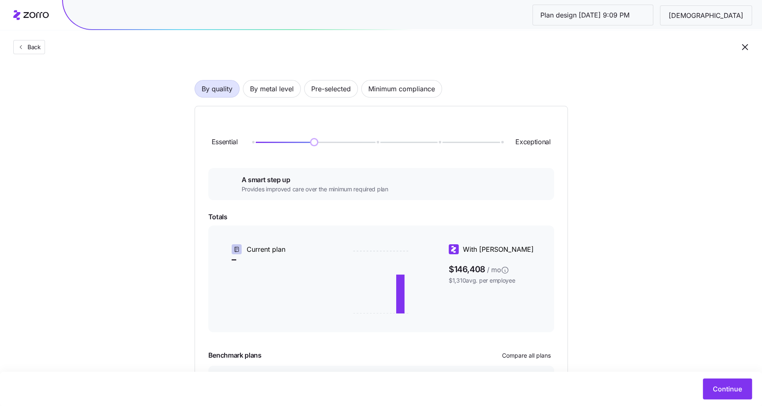
scroll to position [39, 0]
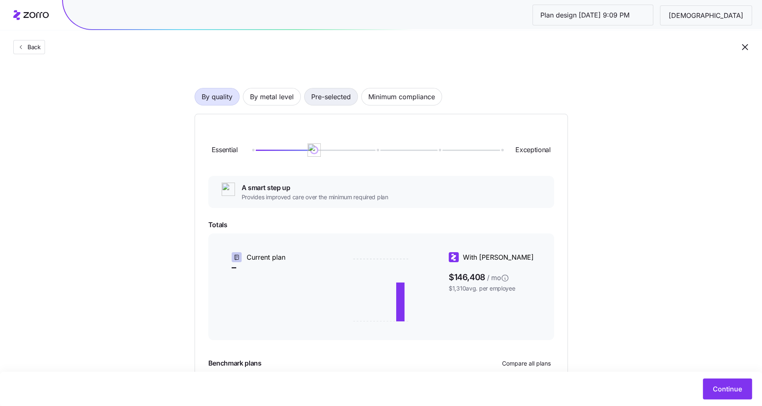
click at [340, 97] on span "Pre-selected" at bounding box center [331, 96] width 40 height 17
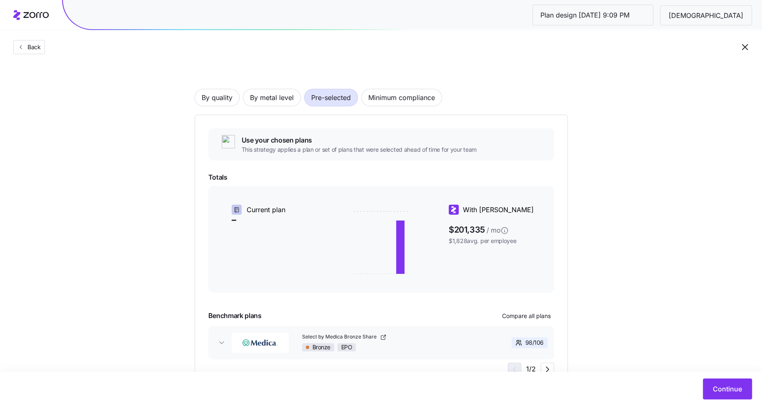
scroll to position [36, 0]
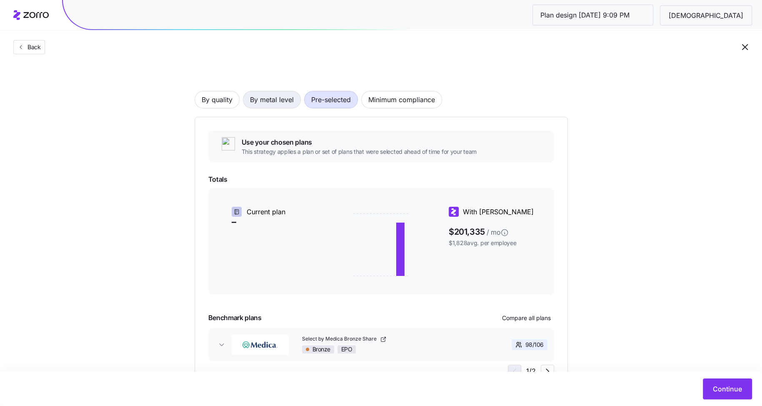
click at [286, 94] on span "By metal level" at bounding box center [272, 99] width 44 height 17
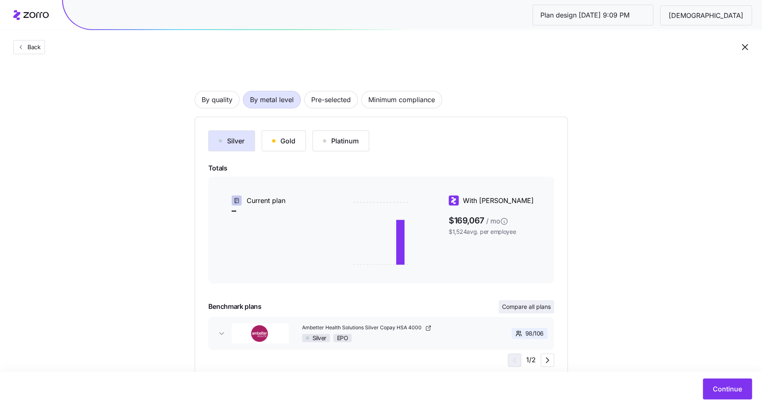
click at [527, 310] on button "Compare all plans" at bounding box center [525, 306] width 55 height 13
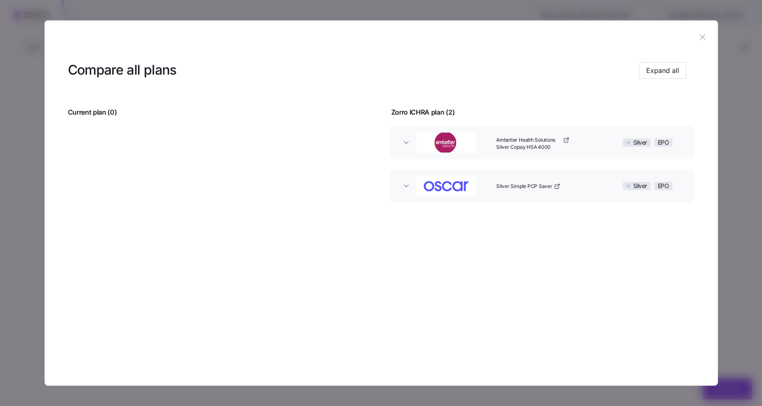
click at [696, 36] on button "button" at bounding box center [702, 36] width 13 height 13
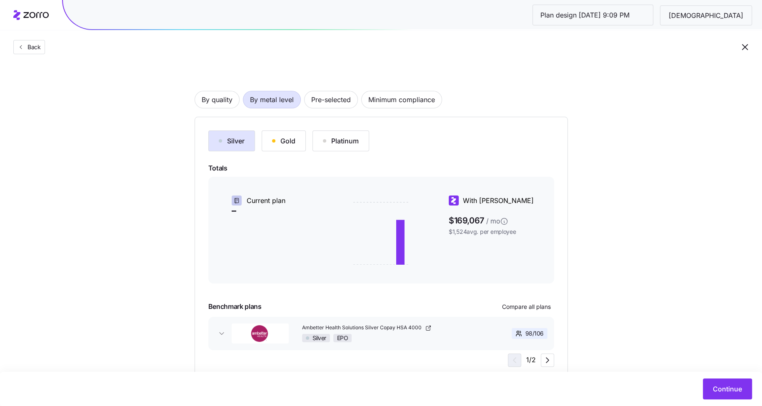
click at [281, 140] on div "Gold" at bounding box center [283, 141] width 23 height 10
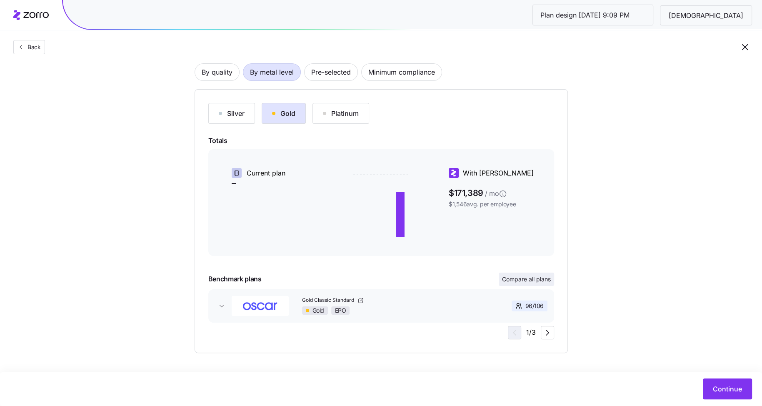
click at [539, 282] on span "Compare all plans" at bounding box center [526, 279] width 49 height 8
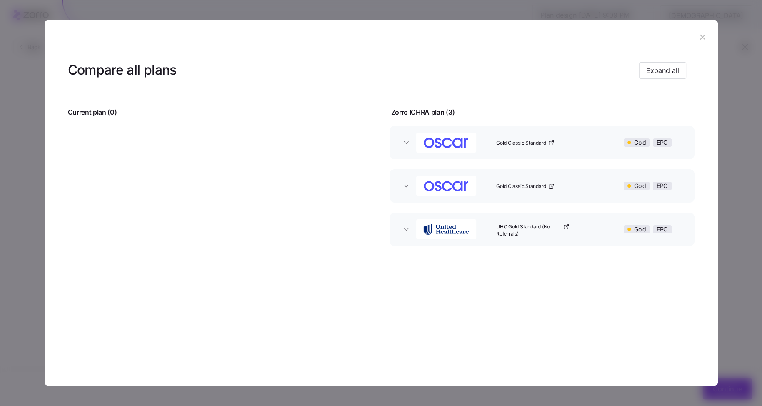
click at [702, 40] on icon "button" at bounding box center [702, 36] width 9 height 9
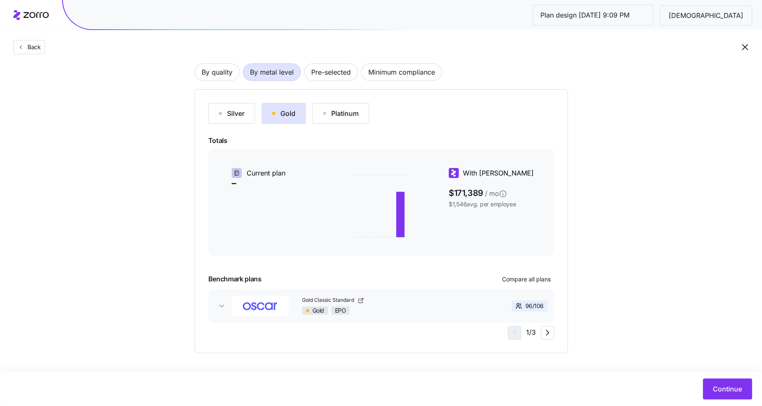
click at [219, 110] on div "Silver" at bounding box center [232, 113] width 26 height 10
click at [324, 77] on span "Pre-selected" at bounding box center [331, 72] width 40 height 17
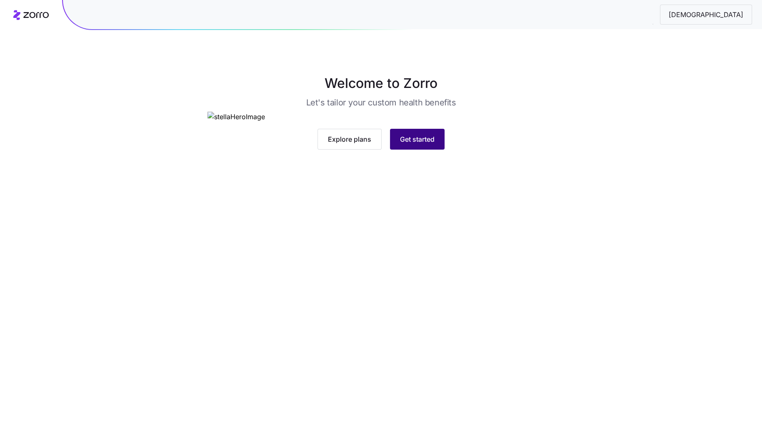
click at [416, 144] on span "Get started" at bounding box center [417, 139] width 35 height 10
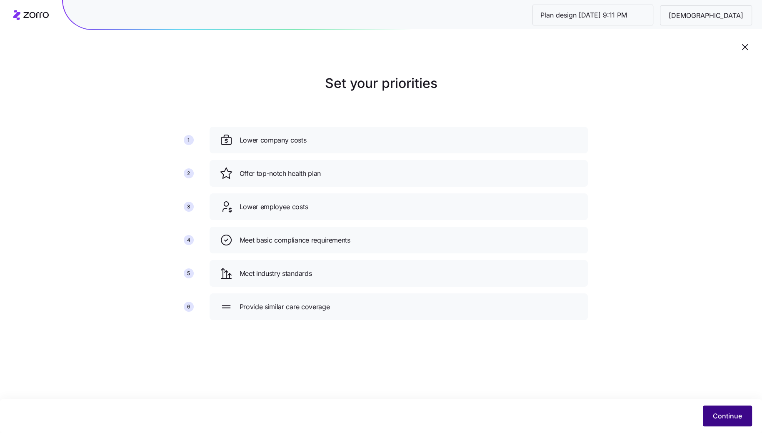
click at [733, 416] on span "Continue" at bounding box center [727, 416] width 29 height 10
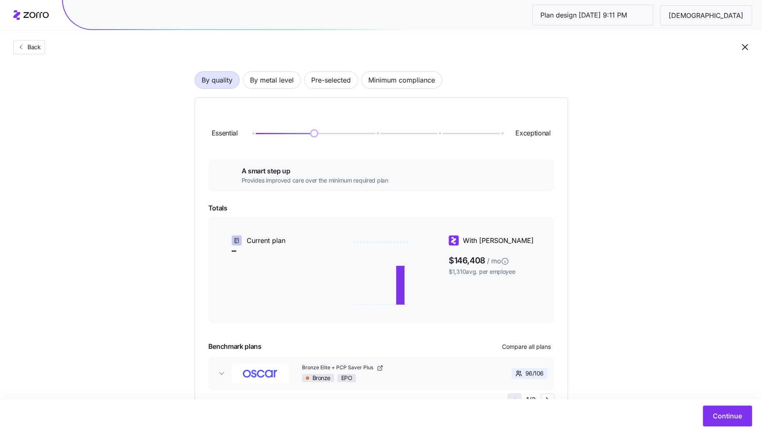
scroll to position [47, 0]
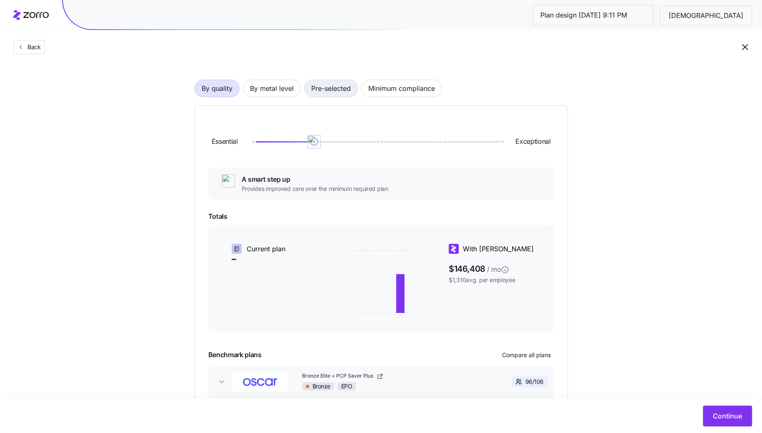
click at [341, 93] on span "Pre-selected" at bounding box center [331, 88] width 40 height 17
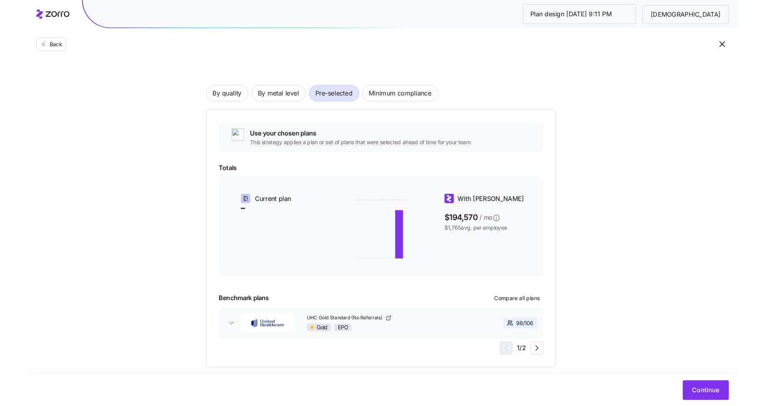
scroll to position [47, 0]
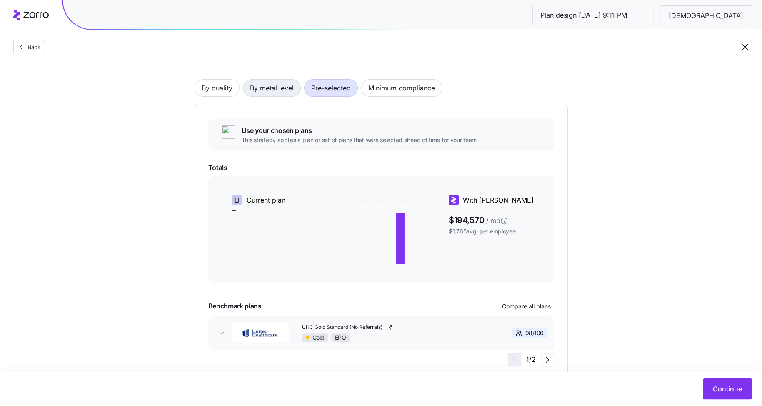
click at [262, 88] on span "By metal level" at bounding box center [272, 88] width 44 height 17
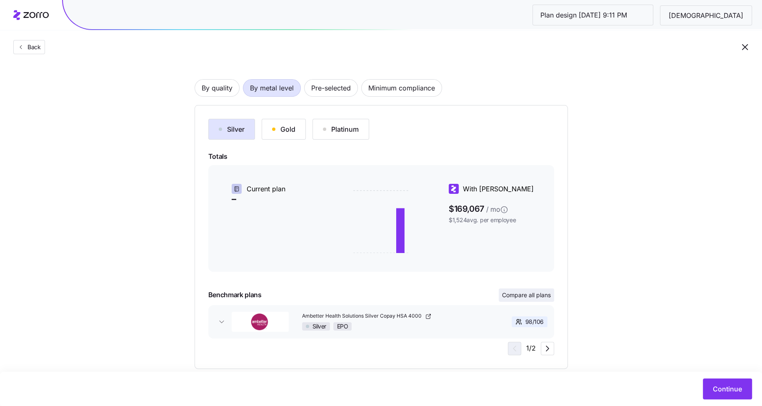
click at [521, 292] on span "Compare all plans" at bounding box center [526, 295] width 49 height 8
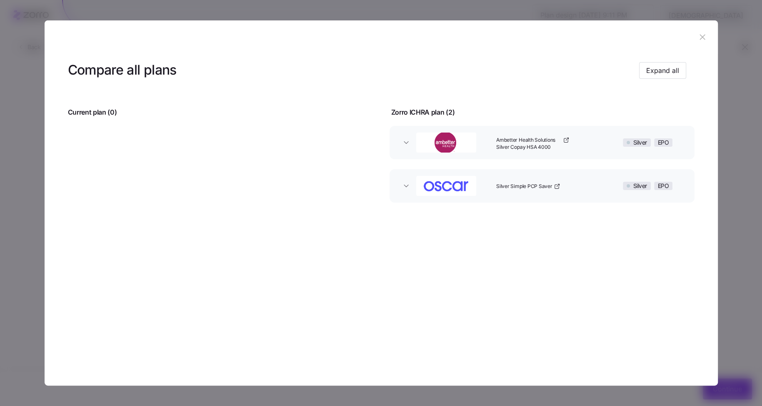
click at [699, 36] on icon "button" at bounding box center [702, 36] width 9 height 9
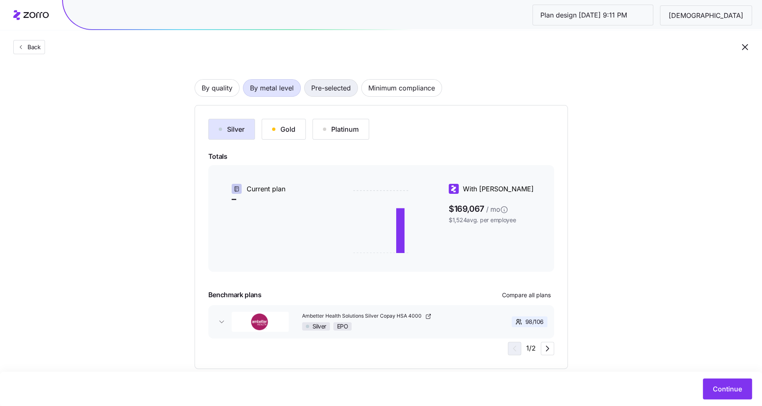
click at [334, 87] on span "Pre-selected" at bounding box center [331, 88] width 40 height 17
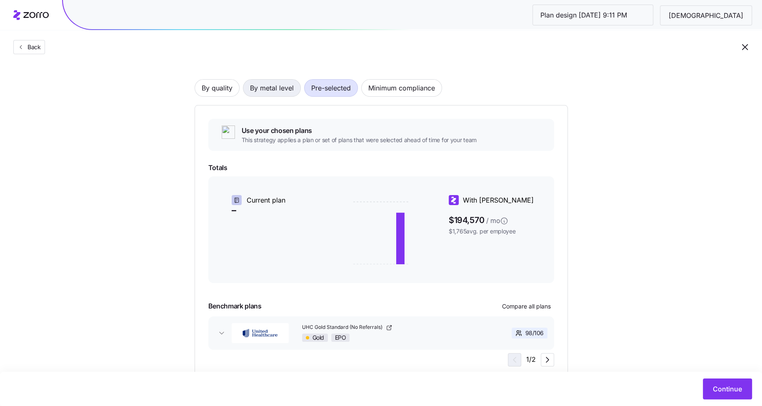
click at [270, 90] on span "By metal level" at bounding box center [272, 88] width 44 height 17
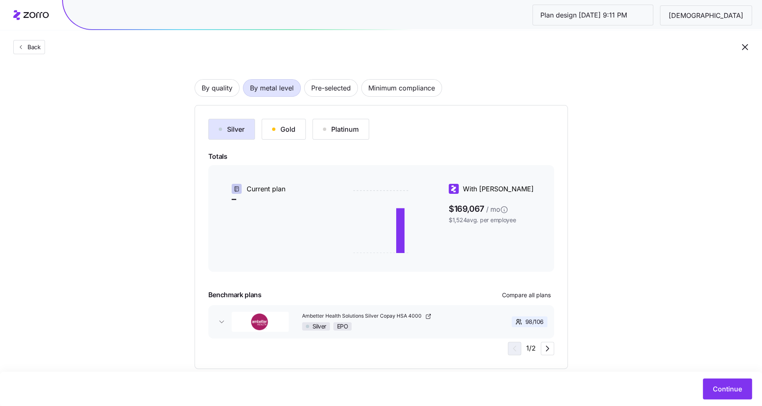
click at [284, 131] on div "Gold" at bounding box center [283, 129] width 23 height 10
click at [526, 295] on span "Compare all plans" at bounding box center [526, 295] width 49 height 8
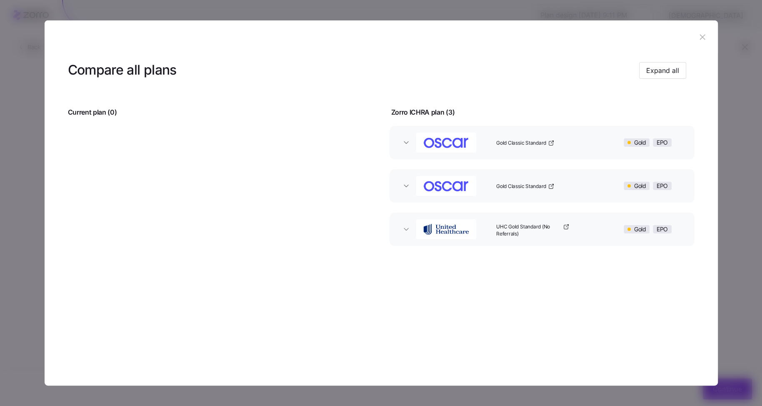
click at [593, 234] on div "UHC Gold Standard (No Referrals)" at bounding box center [550, 229] width 115 height 27
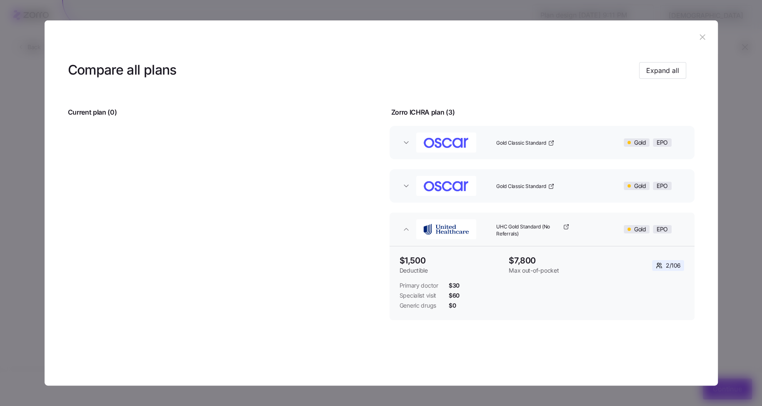
click at [698, 35] on icon "button" at bounding box center [702, 36] width 9 height 9
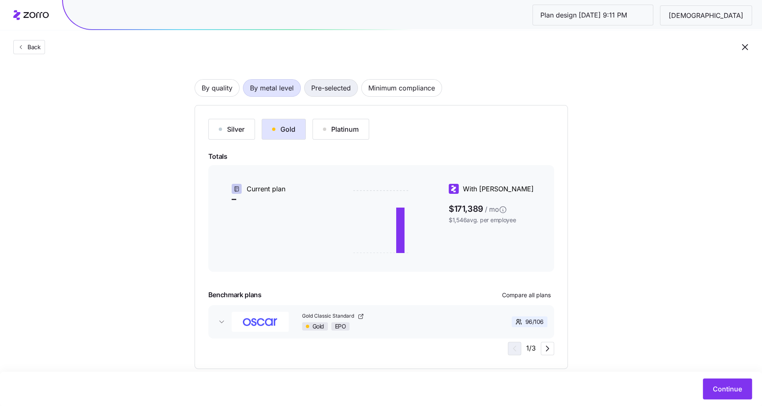
click at [336, 86] on span "Pre-selected" at bounding box center [331, 88] width 40 height 17
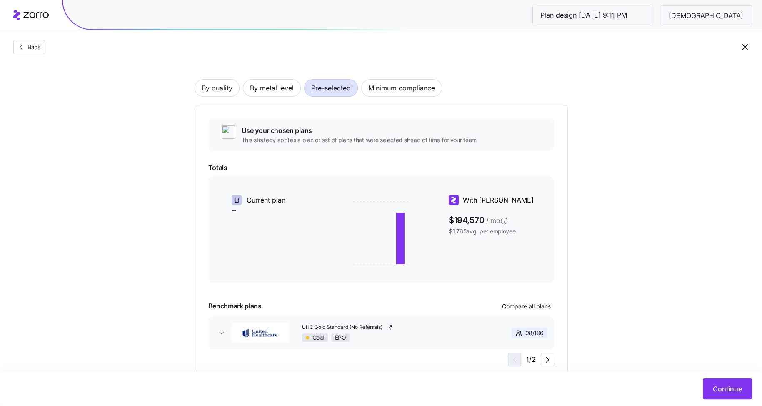
scroll to position [75, 0]
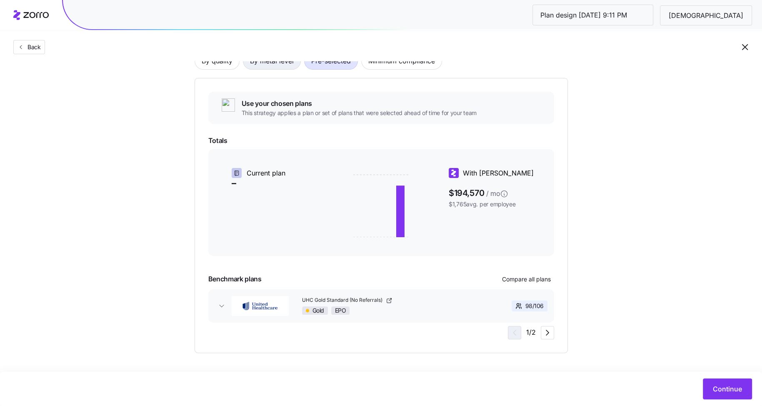
click at [284, 65] on span "By metal level" at bounding box center [272, 60] width 44 height 17
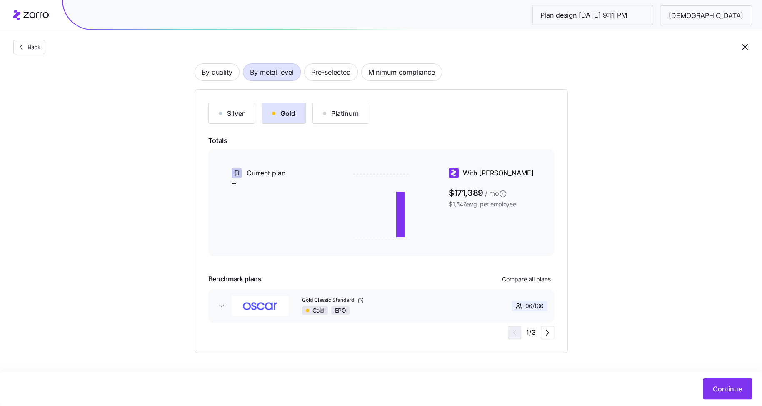
click at [547, 287] on div "Silver Gold Platinum Totals Current plan – With Zorro $171,389 / mo $1,546 avg.…" at bounding box center [381, 221] width 346 height 236
click at [546, 279] on span "Compare all plans" at bounding box center [526, 279] width 49 height 8
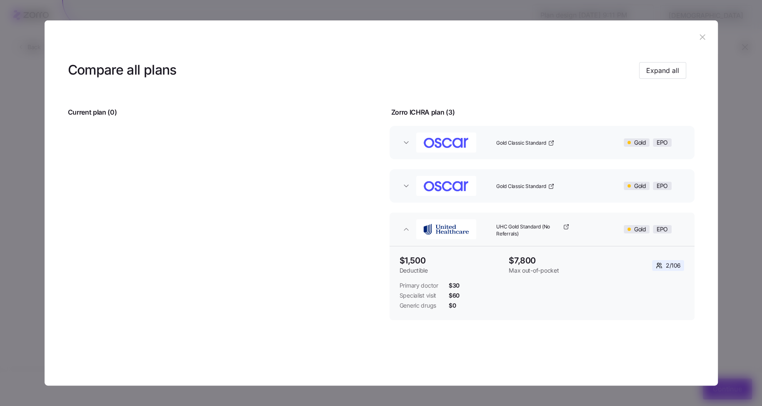
click at [703, 39] on icon "button" at bounding box center [702, 36] width 9 height 9
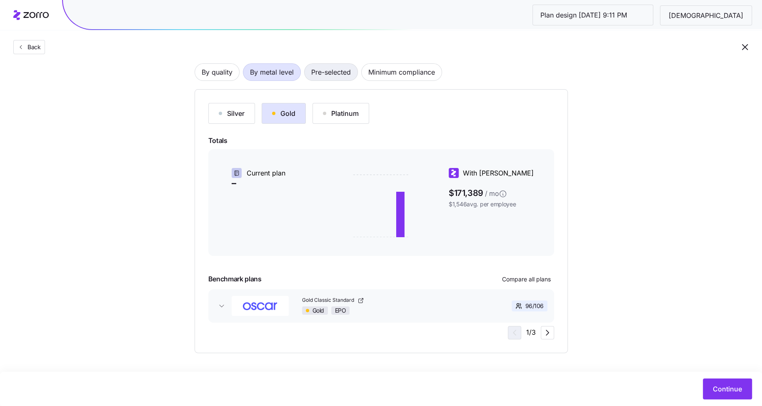
click at [327, 75] on span "Pre-selected" at bounding box center [331, 72] width 40 height 17
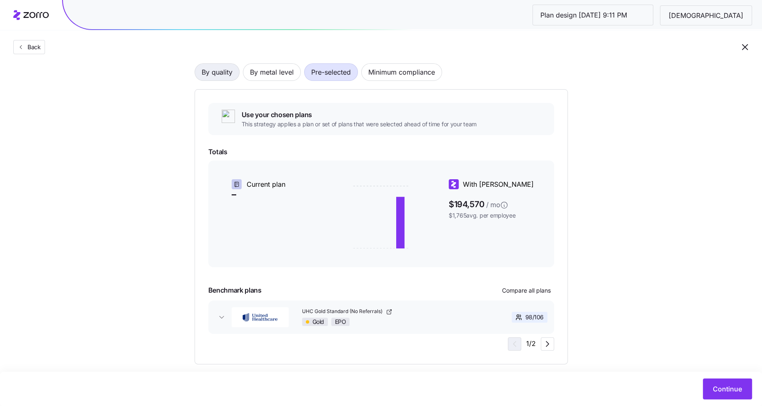
click at [216, 72] on span "By quality" at bounding box center [217, 72] width 31 height 17
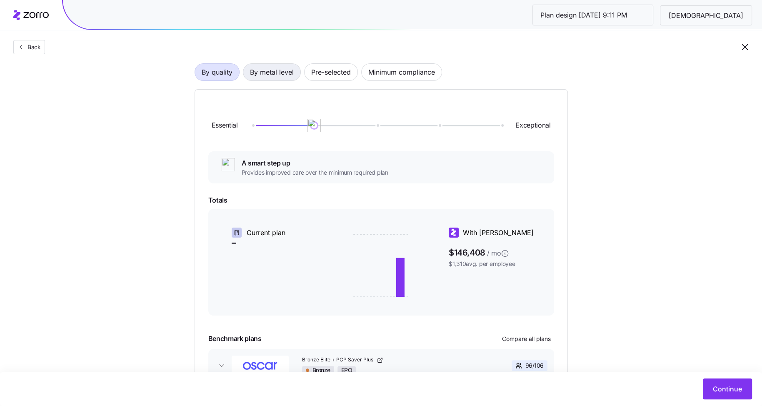
click at [278, 75] on span "By metal level" at bounding box center [272, 72] width 44 height 17
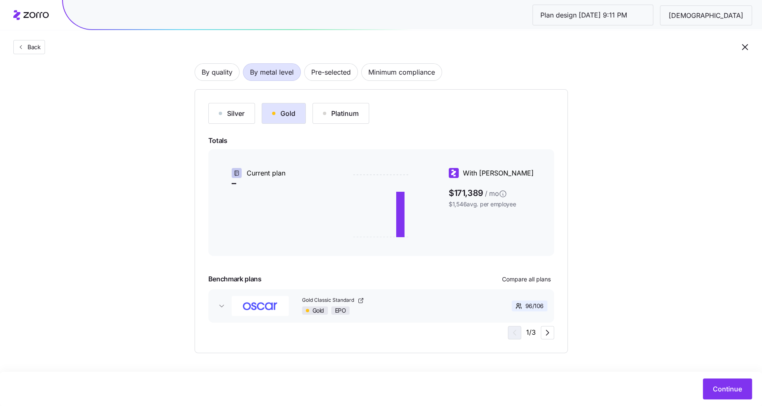
click at [231, 120] on button "Silver" at bounding box center [231, 113] width 47 height 21
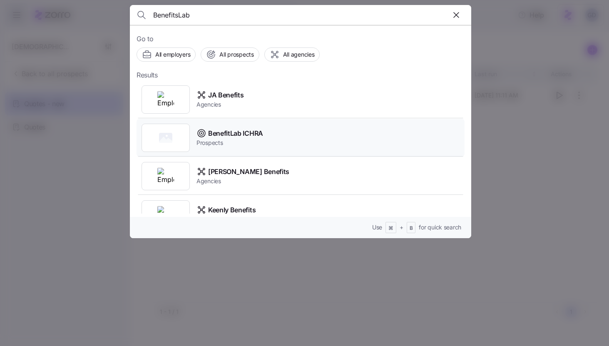
type input "BenefitsLab"
click at [246, 135] on span "BenefitLab ICHRA" at bounding box center [235, 133] width 55 height 10
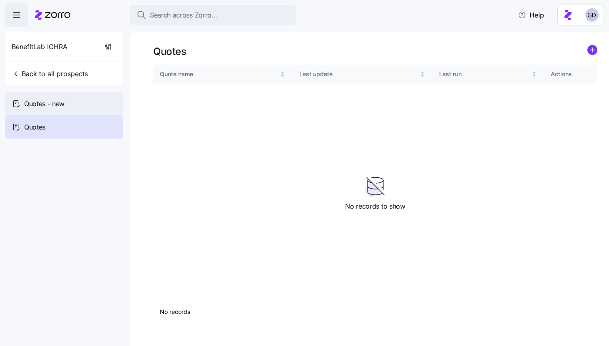
click at [62, 108] on span "Quotes - new" at bounding box center [44, 104] width 40 height 10
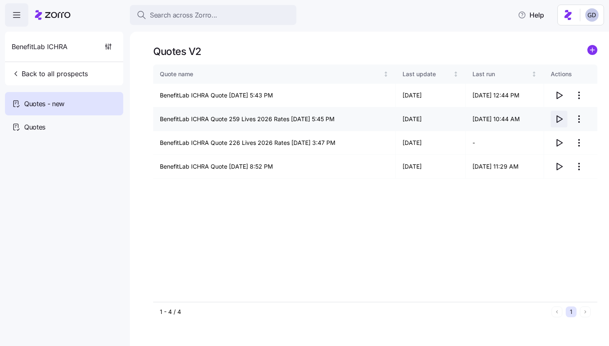
click at [560, 120] on icon "button" at bounding box center [559, 119] width 10 height 10
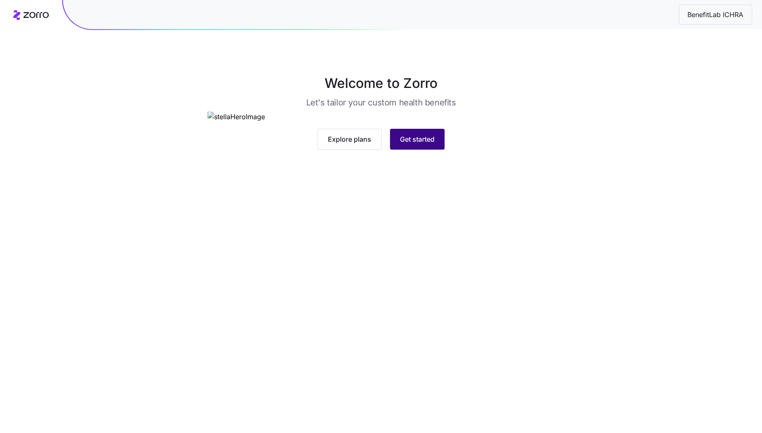
click at [436, 149] on button "Get started" at bounding box center [417, 139] width 55 height 21
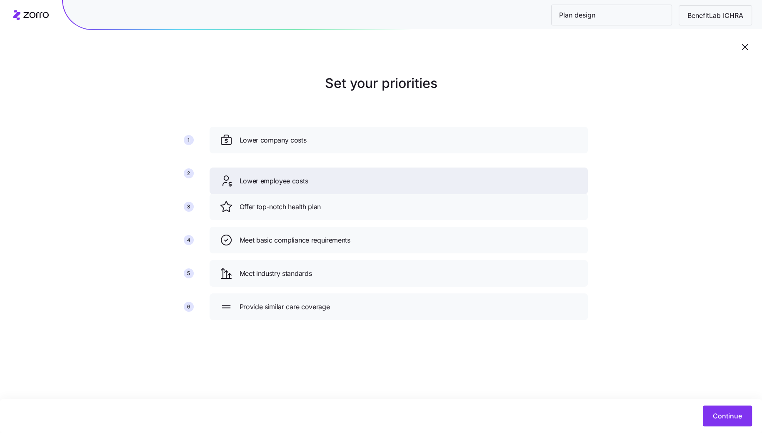
drag, startPoint x: 314, startPoint y: 209, endPoint x: 314, endPoint y: 165, distance: 44.6
click at [314, 174] on div "Lower employee costs" at bounding box center [398, 180] width 358 height 13
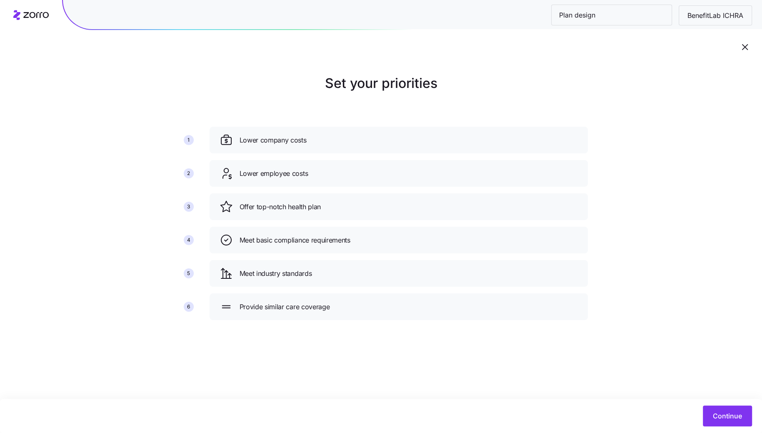
click at [728, 426] on div "Continue" at bounding box center [381, 416] width 762 height 34
click at [728, 414] on span "Continue" at bounding box center [727, 416] width 29 height 10
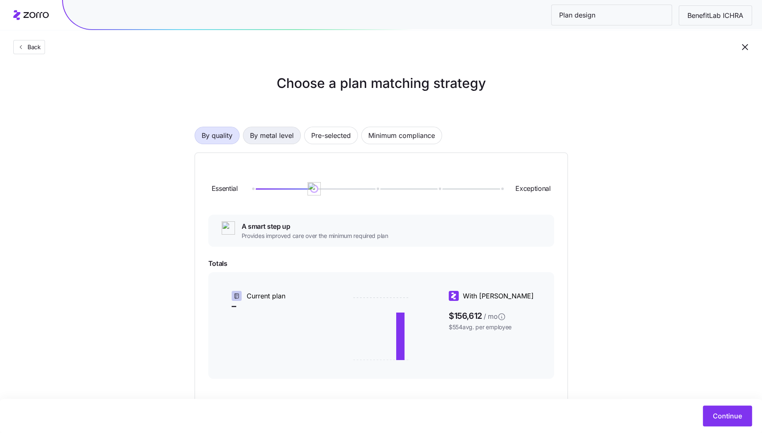
click at [259, 132] on span "By metal level" at bounding box center [272, 135] width 44 height 17
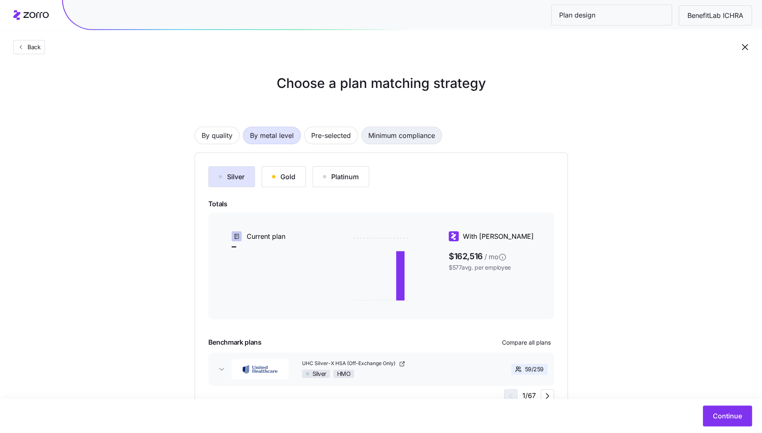
click at [401, 141] on span "Minimum compliance" at bounding box center [401, 135] width 67 height 17
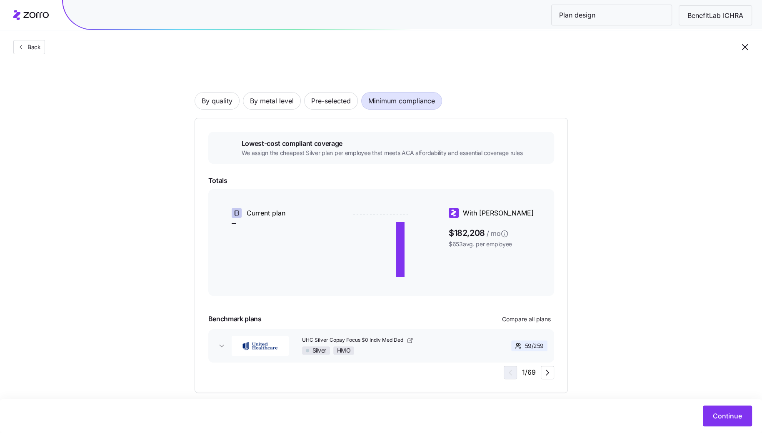
scroll to position [46, 0]
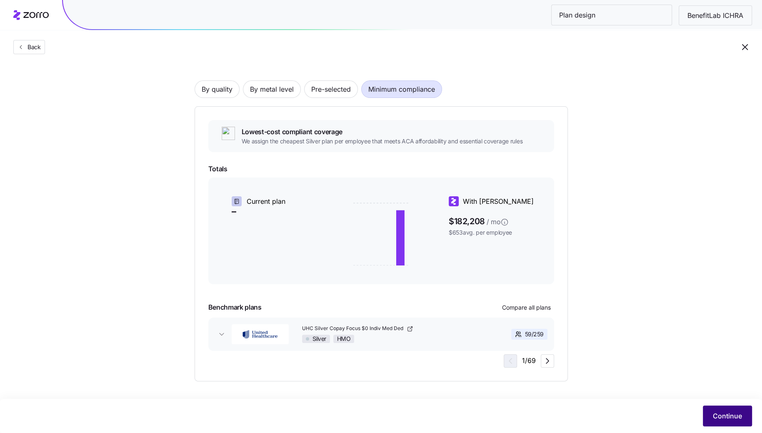
click at [727, 412] on span "Continue" at bounding box center [727, 416] width 29 height 10
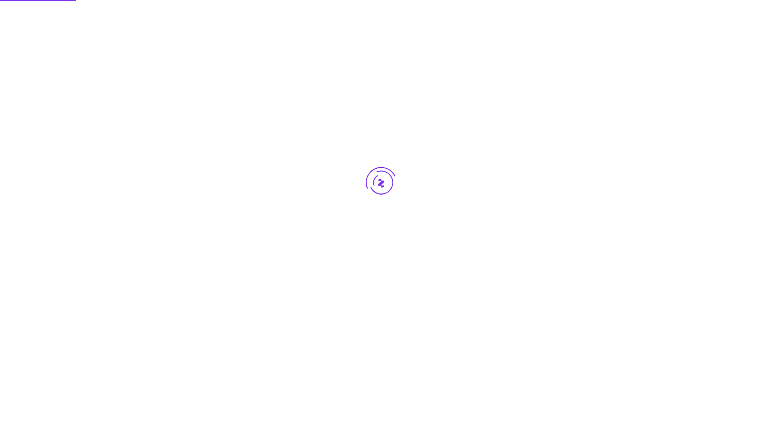
scroll to position [0, 0]
